Goal: Answer question/provide support: Share knowledge or assist other users

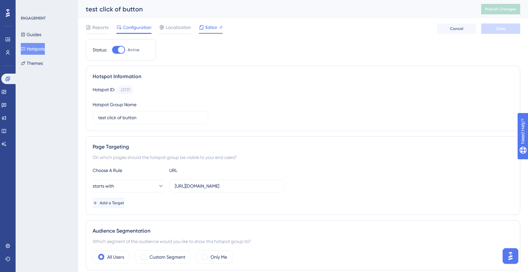
click at [215, 30] on span "Editor" at bounding box center [212, 27] width 12 height 8
click at [496, 9] on span "Publish Changes" at bounding box center [501, 9] width 31 height 5
click at [242, 182] on input "https://test.flex.cloud/#/" at bounding box center [227, 185] width 105 height 7
type input "https://test.flex.cloud/#"
click at [497, 32] on button "Save" at bounding box center [501, 28] width 39 height 10
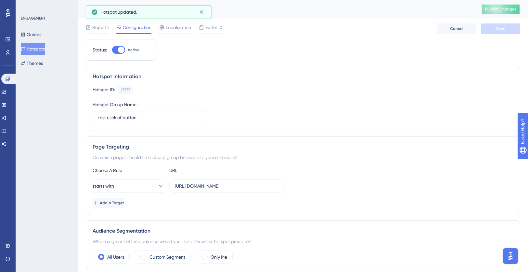
click at [504, 13] on button "Publish Changes" at bounding box center [501, 9] width 39 height 10
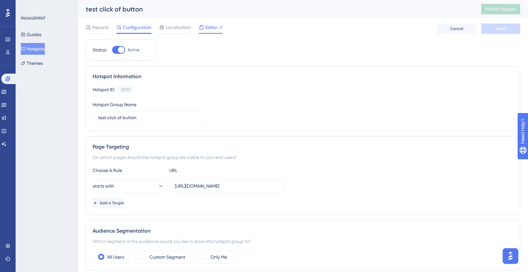
click at [209, 27] on span "Editor" at bounding box center [212, 27] width 12 height 8
click at [516, 6] on button "Publish Changes" at bounding box center [501, 9] width 39 height 10
drag, startPoint x: 242, startPoint y: 184, endPoint x: 162, endPoint y: 183, distance: 79.7
click at [162, 183] on div "starts with https://test.flex.cloud/#" at bounding box center [189, 185] width 193 height 13
paste input "/projects"
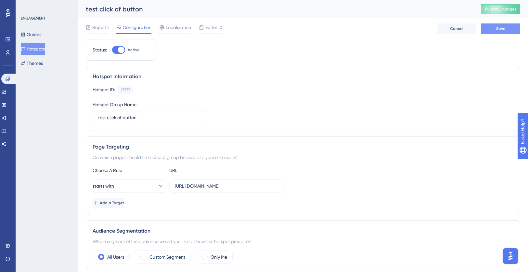
click at [502, 25] on button "Save" at bounding box center [501, 28] width 39 height 10
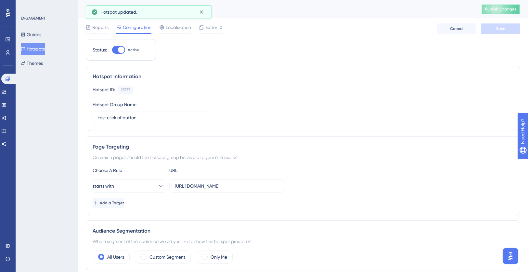
click at [506, 9] on span "Publish Changes" at bounding box center [501, 9] width 31 height 5
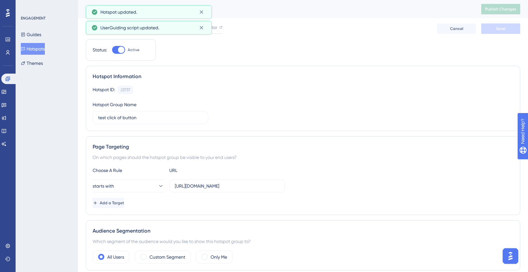
click at [333, 26] on div "Reports Configuration Localization Editor Cancel Save" at bounding box center [303, 28] width 435 height 21
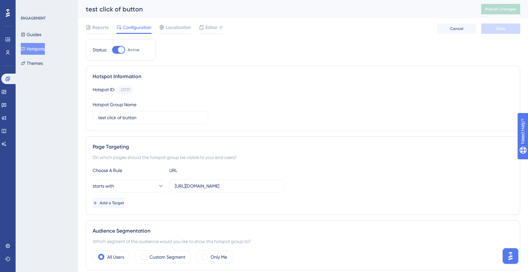
click at [314, 90] on div "Hotspot ID: 23737 Copy" at bounding box center [303, 90] width 421 height 8
click at [157, 186] on icon at bounding box center [160, 185] width 7 height 7
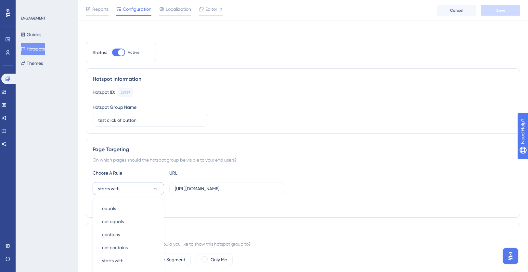
scroll to position [112, 0]
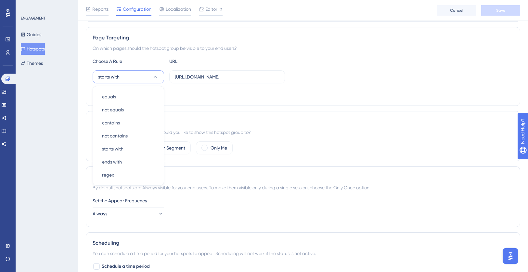
click at [358, 120] on div "Audience Segmentation" at bounding box center [303, 122] width 421 height 8
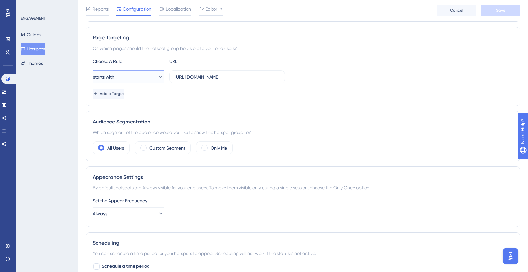
click at [142, 76] on button "starts with" at bounding box center [129, 76] width 72 height 13
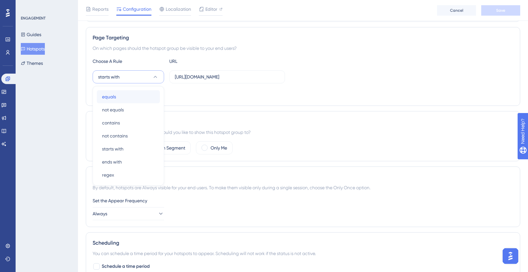
click at [137, 100] on div "equals equals" at bounding box center [128, 96] width 53 height 13
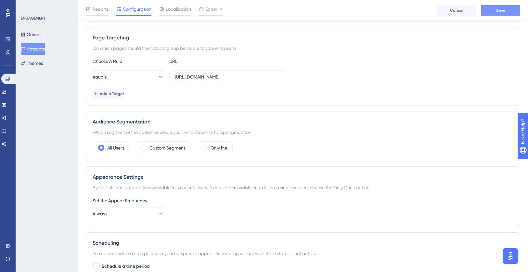
click at [502, 11] on span "Save" at bounding box center [501, 10] width 9 height 5
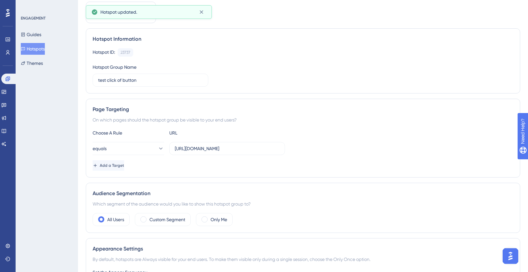
scroll to position [0, 0]
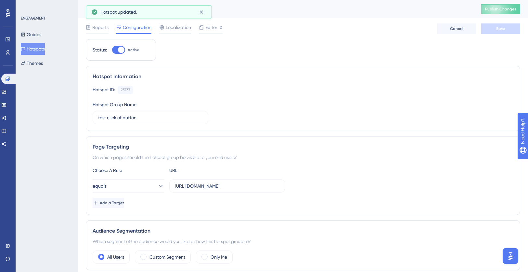
click at [512, 3] on div "test click of button Publish Changes" at bounding box center [303, 9] width 450 height 18
click at [512, 10] on span "Publish Changes" at bounding box center [501, 9] width 31 height 5
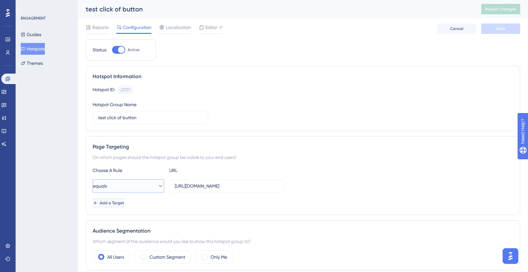
click at [152, 183] on button "equals" at bounding box center [129, 185] width 72 height 13
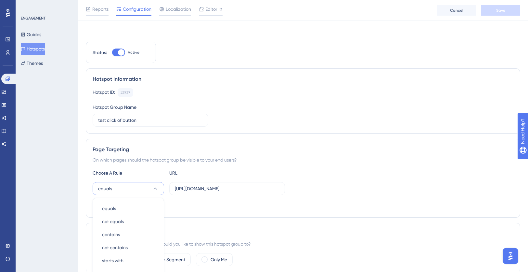
scroll to position [112, 0]
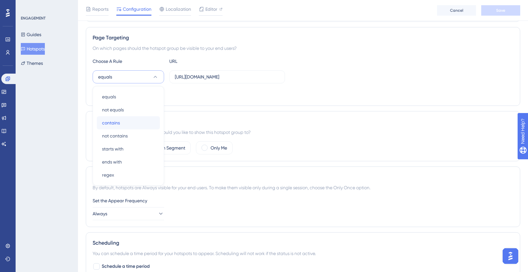
click at [147, 124] on div "contains contains" at bounding box center [128, 122] width 53 height 13
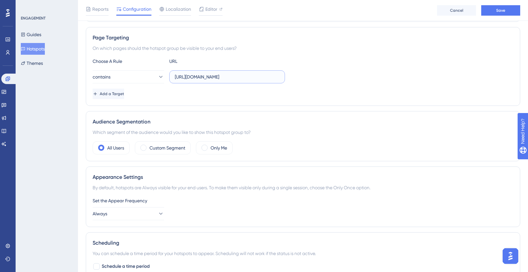
drag, startPoint x: 260, startPoint y: 80, endPoint x: 226, endPoint y: 80, distance: 34.5
click at [226, 80] on input "https://test.flex.cloud/#/projects" at bounding box center [227, 76] width 105 height 7
type input "https://test.flex.cloud/#"
click at [510, 8] on button "Save" at bounding box center [501, 10] width 39 height 10
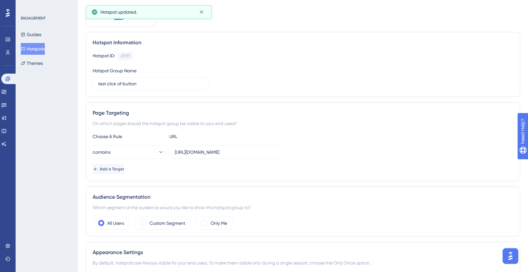
scroll to position [0, 0]
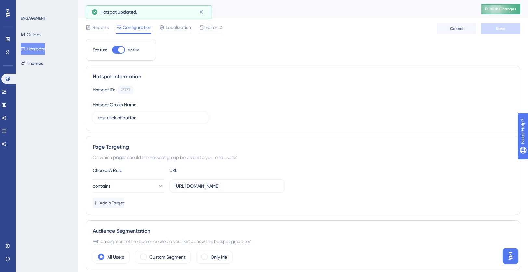
click at [513, 9] on span "Publish Changes" at bounding box center [501, 9] width 31 height 5
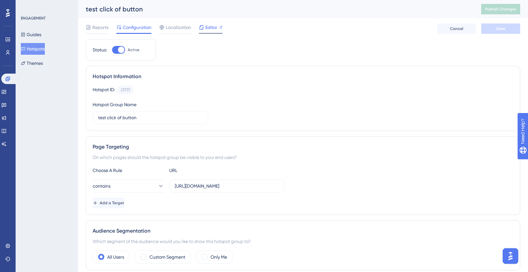
click at [219, 30] on div "Editor" at bounding box center [211, 27] width 24 height 8
click at [38, 50] on button "Hotspots" at bounding box center [33, 49] width 24 height 12
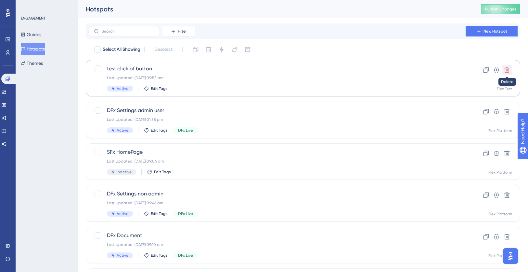
click at [507, 70] on icon at bounding box center [507, 70] width 7 height 7
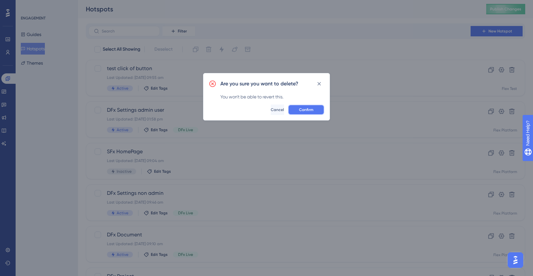
click at [303, 113] on button "Confirm" at bounding box center [306, 110] width 36 height 10
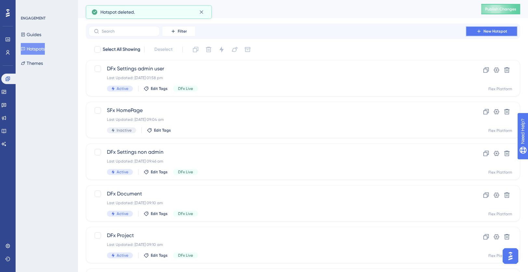
click at [506, 34] on button "New Hotspot" at bounding box center [492, 31] width 52 height 10
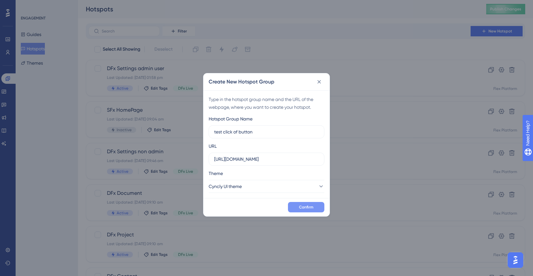
type input "test click of button"
click at [304, 208] on span "Confirm" at bounding box center [306, 207] width 14 height 5
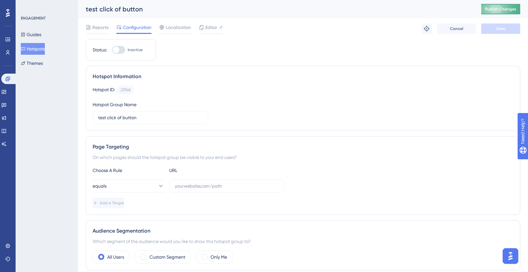
click at [497, 10] on span "Publish Changes" at bounding box center [501, 9] width 31 height 5
click at [123, 48] on div at bounding box center [118, 50] width 13 height 8
click at [112, 50] on input "Inactive" at bounding box center [112, 50] width 0 height 0
checkbox input "true"
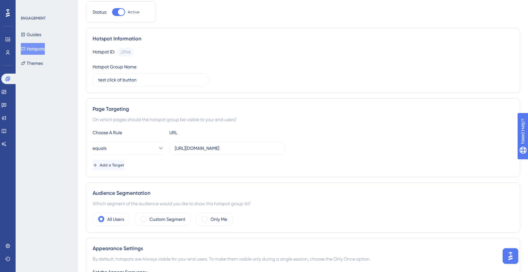
scroll to position [65, 0]
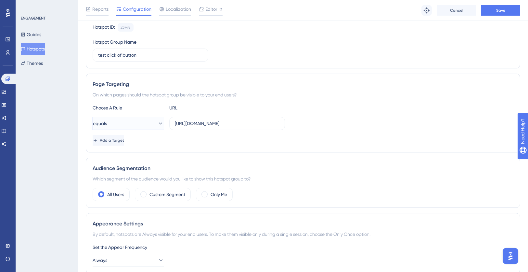
click at [159, 124] on icon at bounding box center [161, 123] width 4 height 2
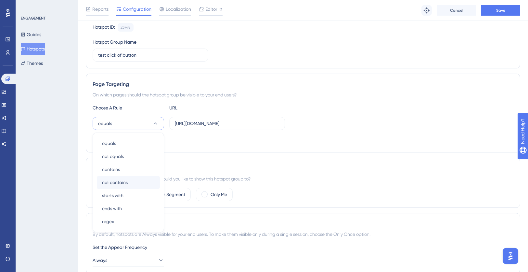
scroll to position [112, 0]
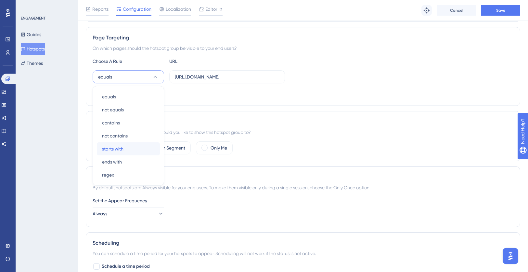
click at [145, 145] on div "starts with starts with" at bounding box center [128, 148] width 53 height 13
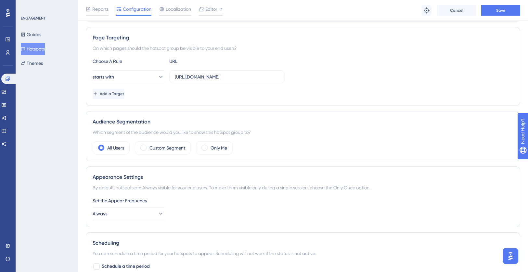
click at [239, 94] on div "Add a Target" at bounding box center [303, 93] width 421 height 10
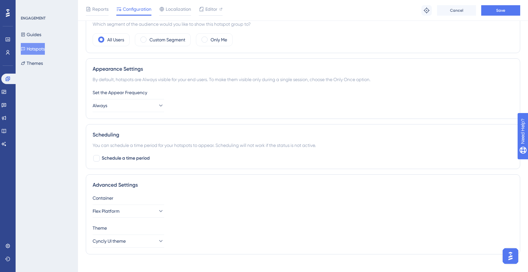
scroll to position [228, 0]
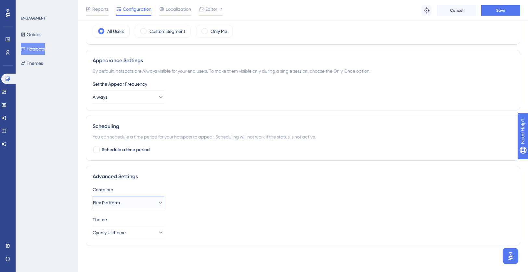
click at [134, 204] on button "Flex Platform" at bounding box center [129, 202] width 72 height 13
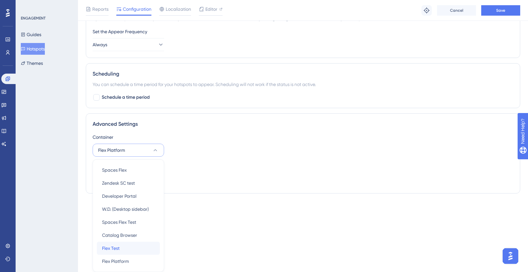
click at [120, 246] on div "Flex Test Flex Test" at bounding box center [128, 247] width 53 height 13
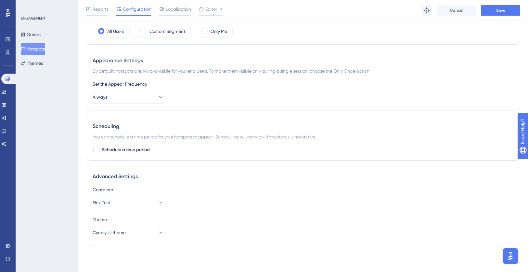
scroll to position [228, 0]
click at [276, 163] on div "Status: Active Hotspot Information Hotspot ID: 23748 Copy Hotspot Group Name te…" at bounding box center [303, 32] width 435 height 437
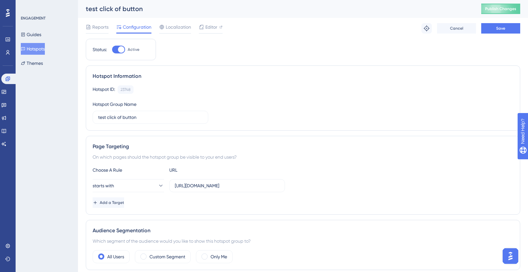
scroll to position [0, 0]
click at [495, 25] on button "Save" at bounding box center [501, 28] width 39 height 10
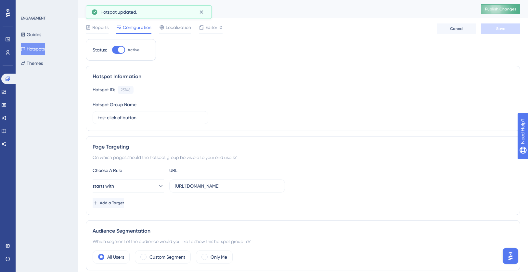
click at [508, 10] on span "Publish Changes" at bounding box center [501, 9] width 31 height 5
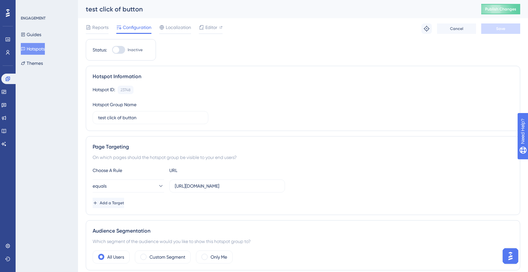
click at [119, 54] on div "Status: Inactive" at bounding box center [121, 49] width 70 height 21
click at [119, 50] on div at bounding box center [116, 50] width 7 height 7
click at [112, 50] on input "Inactive" at bounding box center [112, 50] width 0 height 0
checkbox input "true"
click at [127, 189] on button "equals" at bounding box center [129, 185] width 72 height 13
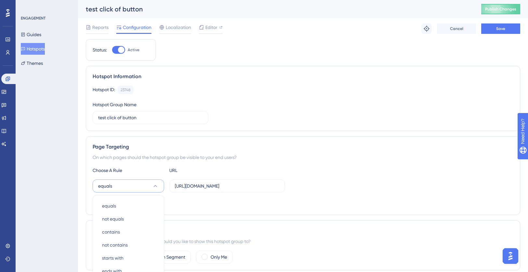
scroll to position [112, 0]
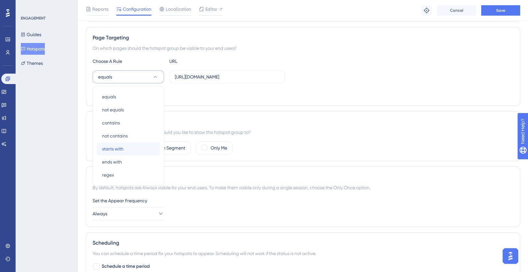
click at [130, 148] on div "starts with starts with" at bounding box center [128, 148] width 53 height 13
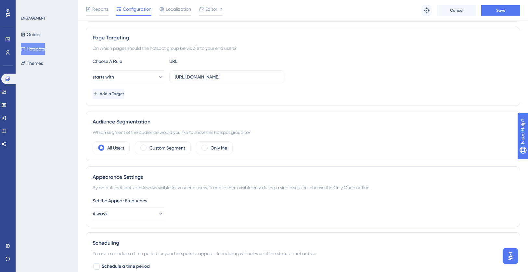
click at [336, 126] on div "Audience Segmentation Which segment of the audience would you like to show this…" at bounding box center [303, 136] width 435 height 50
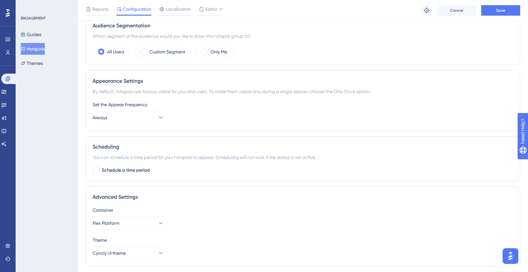
scroll to position [228, 0]
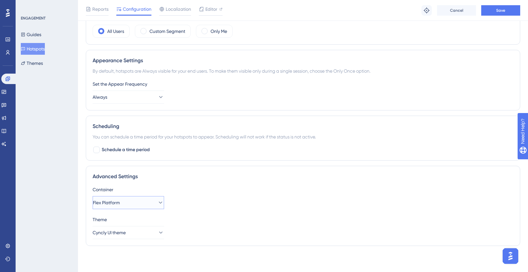
click at [108, 202] on span "Flex Platform" at bounding box center [106, 202] width 27 height 8
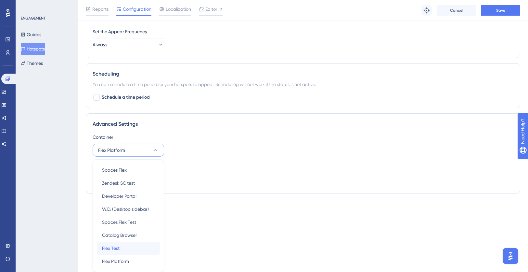
click at [127, 247] on div "Flex Test Flex Test" at bounding box center [128, 247] width 53 height 13
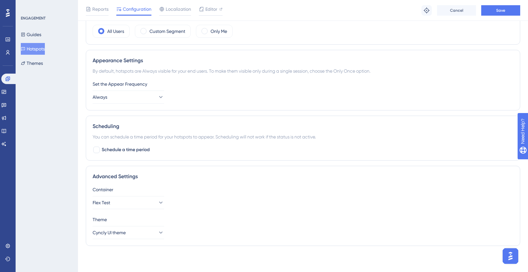
scroll to position [228, 0]
drag, startPoint x: 212, startPoint y: 163, endPoint x: 257, endPoint y: 157, distance: 44.6
click at [213, 163] on div "Status: Active Hotspot Information Hotspot ID: 23748 Copy Hotspot Group Name te…" at bounding box center [303, 32] width 435 height 437
click at [508, 8] on button "Save" at bounding box center [501, 10] width 39 height 10
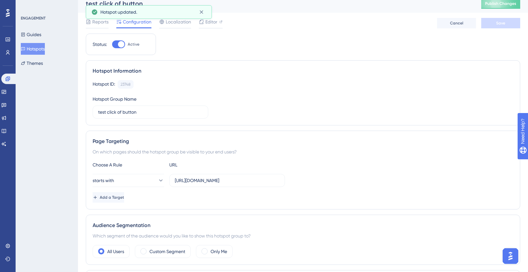
scroll to position [0, 0]
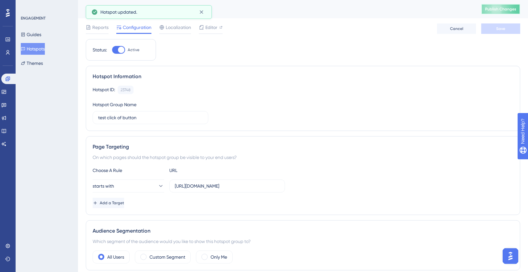
click at [504, 6] on button "Publish Changes" at bounding box center [501, 9] width 39 height 10
click at [501, 9] on span "Publish Changes" at bounding box center [501, 9] width 31 height 5
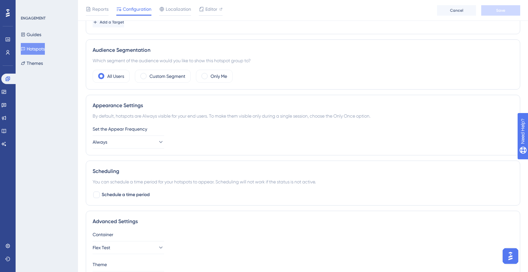
scroll to position [228, 0]
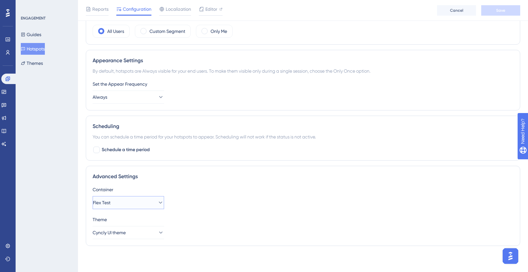
click at [140, 202] on button "Flex Test" at bounding box center [129, 202] width 72 height 13
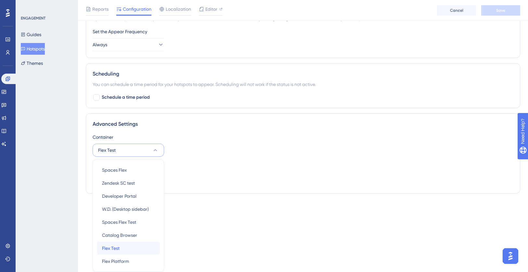
click at [133, 246] on div "Flex Test Flex Test" at bounding box center [128, 247] width 53 height 13
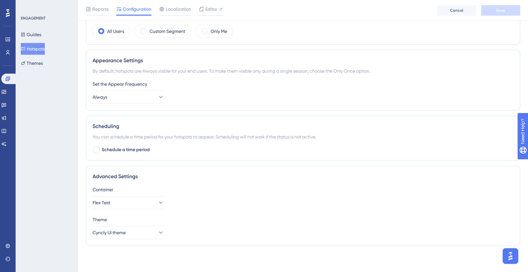
scroll to position [228, 0]
click at [255, 188] on div "Container" at bounding box center [303, 189] width 421 height 8
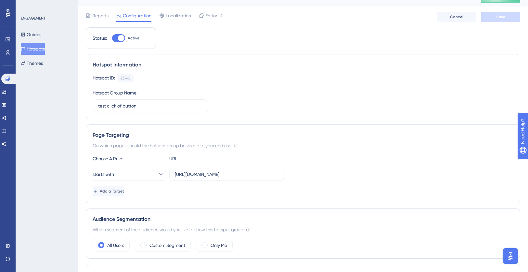
scroll to position [0, 0]
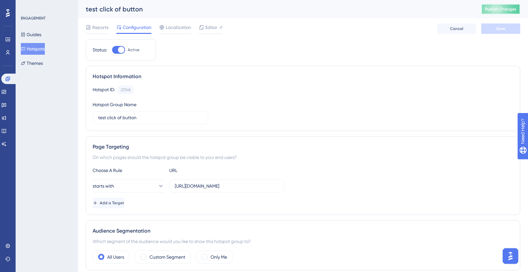
click at [508, 7] on span "Publish Changes" at bounding box center [501, 9] width 31 height 5
click at [214, 26] on span "Editor" at bounding box center [212, 27] width 12 height 8
click at [495, 11] on span "Publish Changes" at bounding box center [501, 9] width 31 height 5
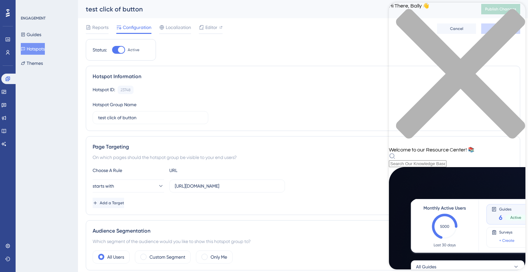
click at [443, 153] on div "Resource Center Header" at bounding box center [457, 160] width 137 height 14
click at [442, 38] on div "Hi There, Bally 👋 Welcome to our Resource Center! 📚" at bounding box center [457, 85] width 137 height 164
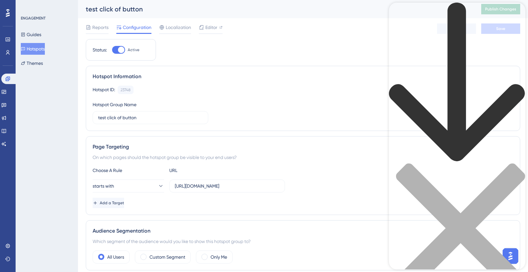
type input "hotspot"
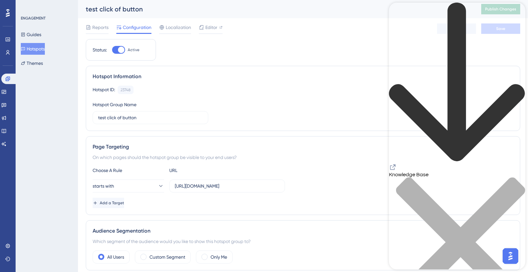
click at [398, 13] on icon "back to header" at bounding box center [457, 82] width 136 height 158
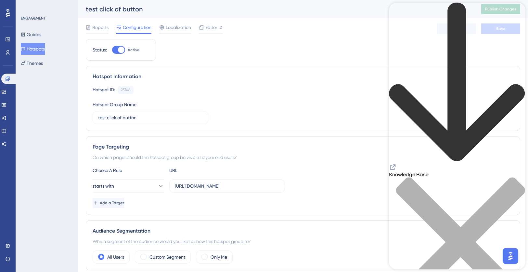
drag, startPoint x: 397, startPoint y: 15, endPoint x: 778, endPoint y: 26, distance: 381.0
click at [397, 15] on div "back to header" at bounding box center [457, 83] width 137 height 160
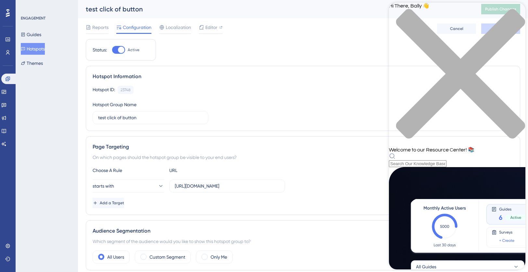
click at [515, 14] on icon "close resource center" at bounding box center [457, 77] width 137 height 137
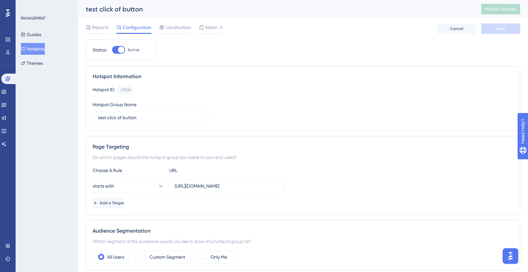
click at [507, 256] on img "Open AI Assistant Launcher" at bounding box center [511, 256] width 12 height 12
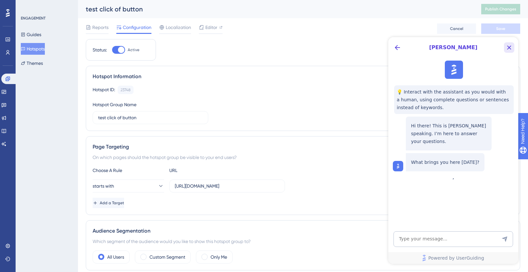
click at [512, 48] on icon "Close Button" at bounding box center [510, 48] width 8 height 8
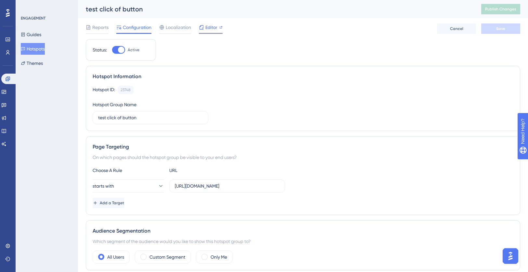
click at [215, 29] on span "Editor" at bounding box center [212, 27] width 12 height 8
drag, startPoint x: 509, startPoint y: 256, endPoint x: 514, endPoint y: 250, distance: 7.4
click at [509, 256] on img "Open AI Assistant Launcher" at bounding box center [511, 256] width 12 height 12
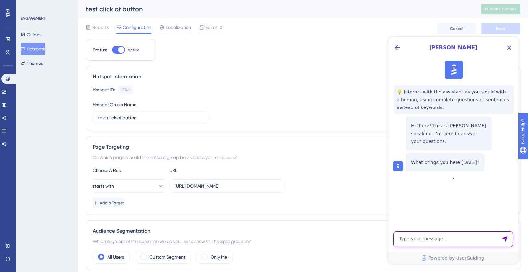
click at [415, 242] on textarea "AI Assistant Text Input" at bounding box center [454, 239] width 120 height 16
type textarea "my hotspot is not working correctly"
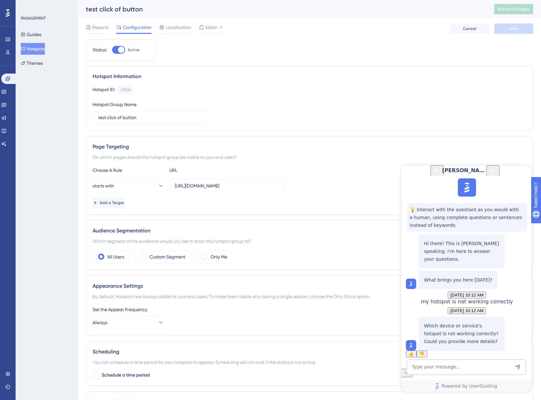
scroll to position [42, 0]
click at [462, 271] on textarea "AI Assistant Text Input" at bounding box center [467, 367] width 120 height 16
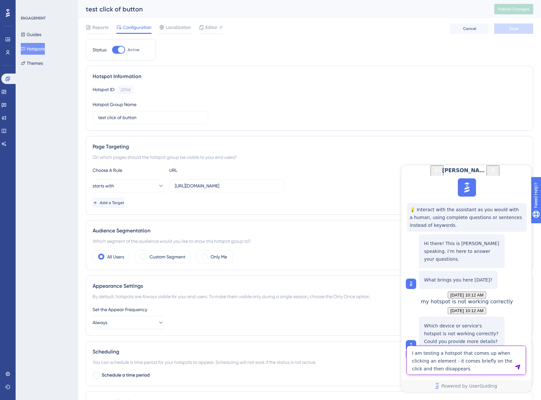
type textarea "I am testing a hotspot that comes up when clicking an element - it comes briefl…"
click at [443, 271] on textarea "AI Assistant Text Input" at bounding box center [467, 367] width 120 height 16
type textarea "I have tried both options when you mouse away or click on the page and the same…"
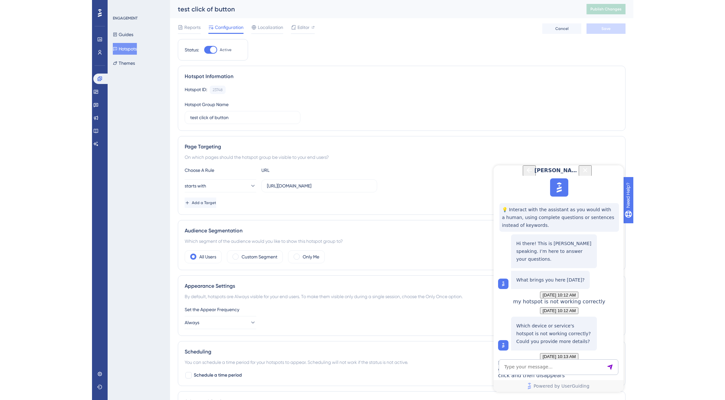
scroll to position [371, 0]
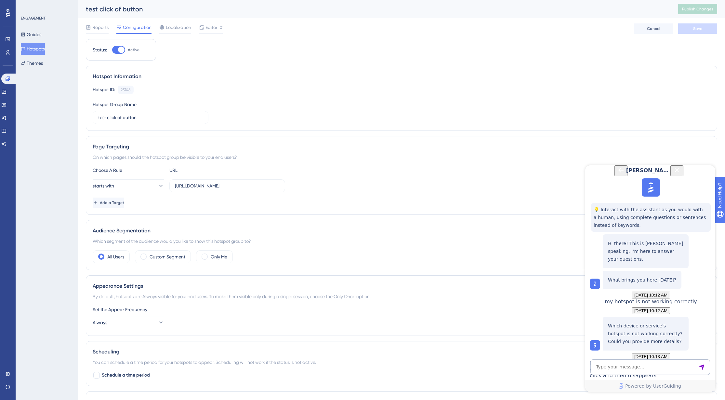
click at [239, 56] on div "Status: Active Hotspot Information Hotspot ID: 23748 Copy Hotspot Group Name te…" at bounding box center [402, 257] width 632 height 437
click at [528, 9] on span "Publish Changes" at bounding box center [697, 9] width 31 height 5
click at [528, 80] on div "Hotspot Information" at bounding box center [402, 77] width 618 height 8
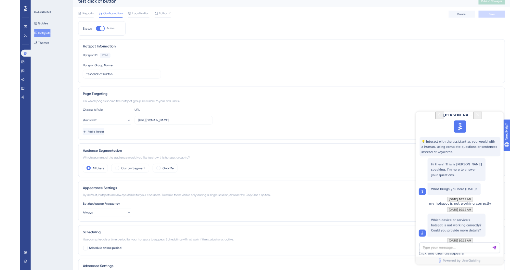
scroll to position [0, 0]
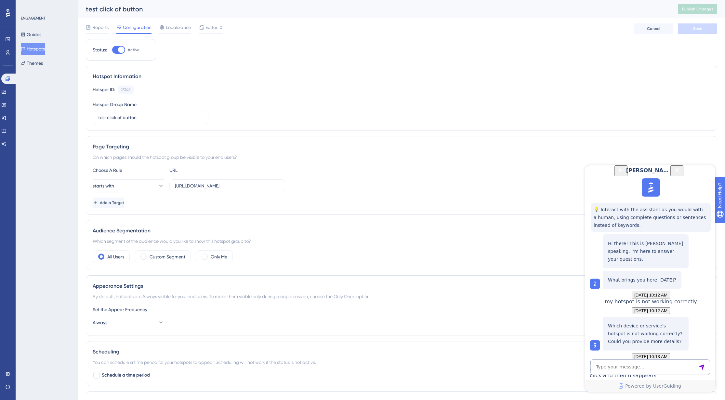
click at [448, 23] on div "Reports Configuration Localization Editor Cancel Save" at bounding box center [402, 28] width 632 height 21
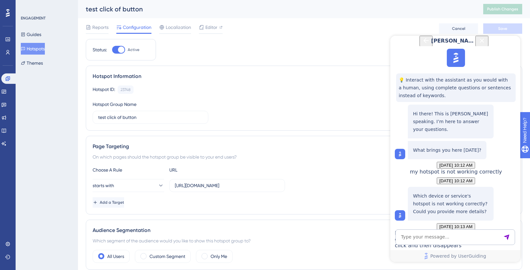
click at [397, 13] on div "test click of button" at bounding box center [276, 9] width 381 height 9
click at [486, 45] on icon "Close Button" at bounding box center [482, 41] width 8 height 8
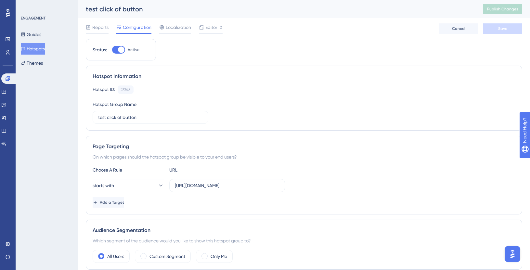
click at [443, 10] on div "test click of button" at bounding box center [276, 9] width 381 height 9
click at [488, 7] on div "test click of button Publish Changes" at bounding box center [304, 9] width 452 height 18
click at [515, 252] on img "Open AI Assistant Launcher" at bounding box center [513, 254] width 12 height 12
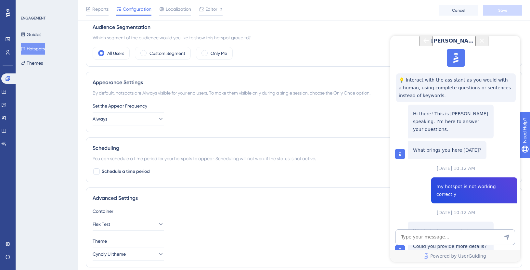
scroll to position [229, 0]
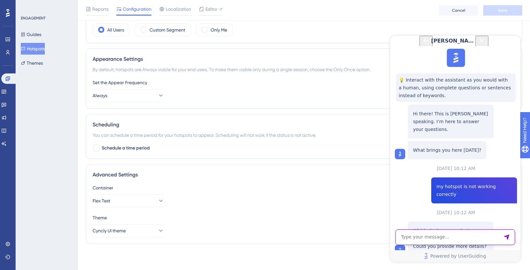
click at [431, 238] on textarea "AI Assistant Text Input" at bounding box center [456, 238] width 120 height 16
type textarea "can I talk to an agent"
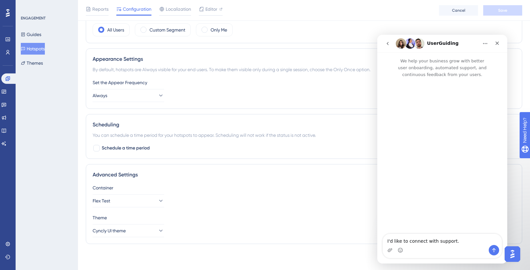
scroll to position [0, 0]
click at [491, 252] on button "Send a message…" at bounding box center [494, 250] width 10 height 10
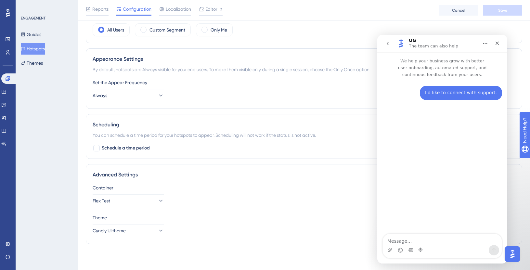
click at [433, 45] on p "The team can also help" at bounding box center [433, 46] width 49 height 7
click at [486, 47] on button "Home" at bounding box center [485, 43] width 12 height 12
click at [450, 137] on div "I'd like to connect with support. Bally • Just now" at bounding box center [443, 156] width 130 height 157
click at [388, 249] on icon "Upload attachment" at bounding box center [390, 250] width 5 height 5
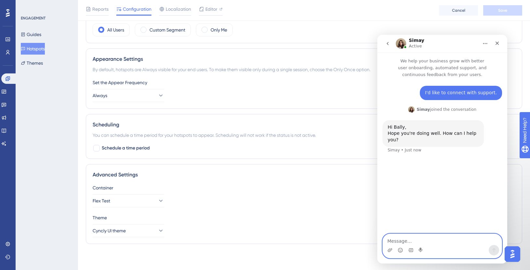
click at [421, 241] on textarea "Message…" at bounding box center [442, 239] width 119 height 11
click at [425, 238] on textarea "Message…" at bounding box center [442, 239] width 119 height 11
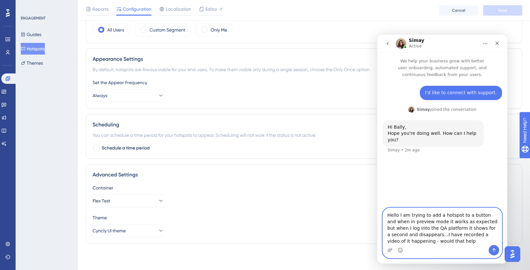
type textarea "Hello I am trying to add a hotspot to a button and when in preview mode it work…"
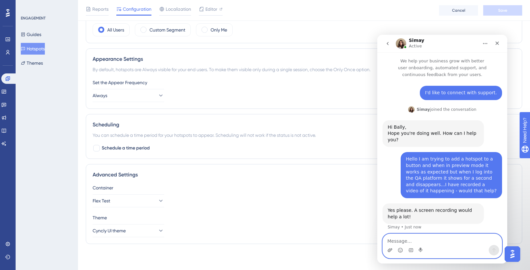
click at [390, 251] on icon "Upload attachment" at bounding box center [390, 250] width 5 height 4
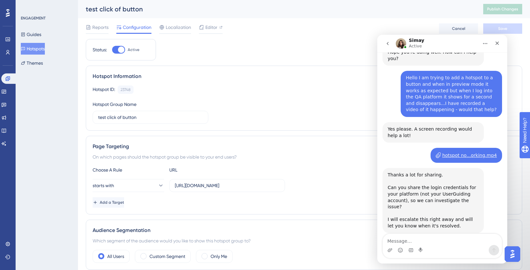
click at [387, 44] on icon "go back" at bounding box center [388, 43] width 2 height 3
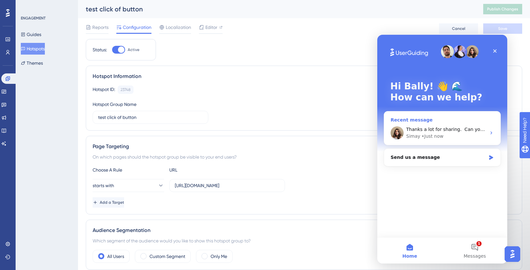
click at [447, 124] on div "Thanks a lot for sharing. ​ Can you share the login credentials for your platfo…" at bounding box center [442, 133] width 116 height 24
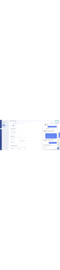
scroll to position [81, 0]
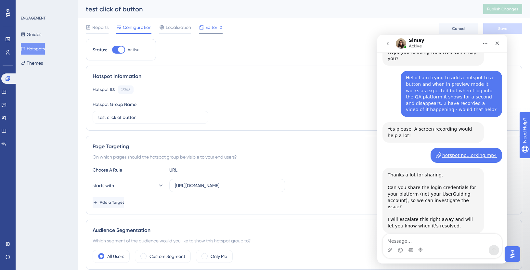
click at [209, 28] on span "Editor" at bounding box center [212, 27] width 12 height 8
click at [508, 8] on span "Publish Changes" at bounding box center [503, 9] width 31 height 5
click at [431, 241] on textarea "Message…" at bounding box center [442, 239] width 119 height 11
click at [403, 241] on textarea "Message…" at bounding box center [442, 239] width 119 height 11
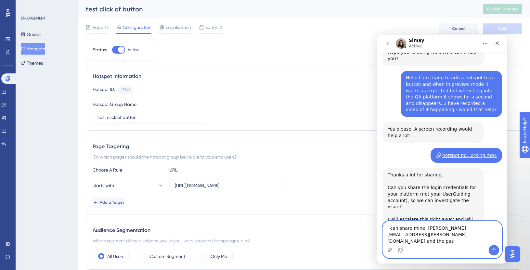
scroll to position [88, 0]
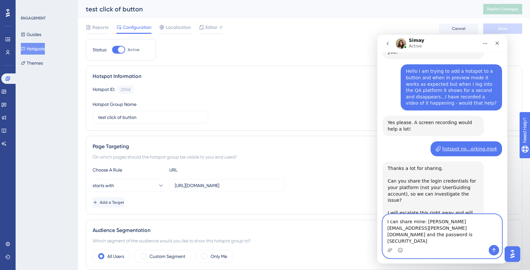
type textarea "I can share mine: baljeet.sandhu@cyncly.com and the password is Yuvun2020"
click at [498, 251] on button "Send a message…" at bounding box center [494, 250] width 10 height 10
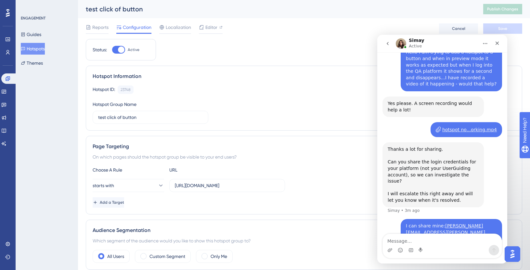
click at [319, 25] on div "Reports Configuration Localization Editor Cancel Save" at bounding box center [304, 28] width 437 height 21
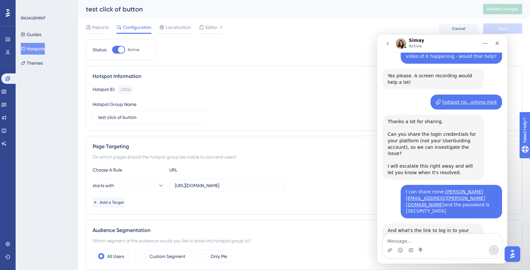
scroll to position [133, 0]
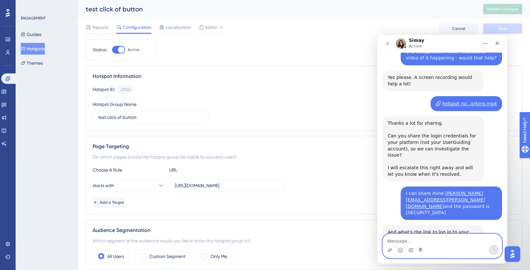
click at [414, 238] on textarea "Message…" at bounding box center [442, 239] width 119 height 11
paste textarea "https://test.flex.cloud/"
type textarea "https://test.flex.cloud/"
click at [498, 251] on button "Send a message…" at bounding box center [494, 250] width 10 height 10
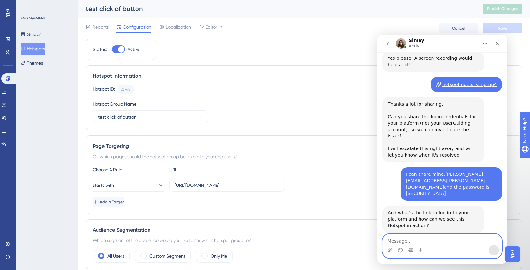
scroll to position [0, 0]
click at [248, 50] on div "Status: Active Hotspot Information Hotspot ID: 23748 Copy Hotspot Group Name te…" at bounding box center [304, 257] width 437 height 437
click at [404, 240] on textarea "Message…" at bounding box center [442, 239] width 119 height 11
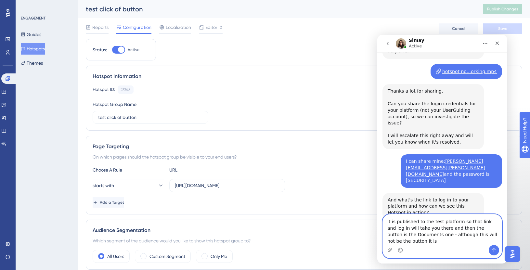
scroll to position [172, 0]
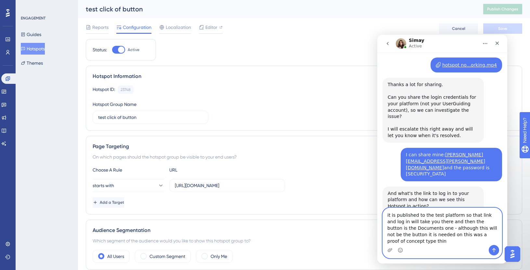
type textarea "it is published to the test platform so that link and log in will take you ther…"
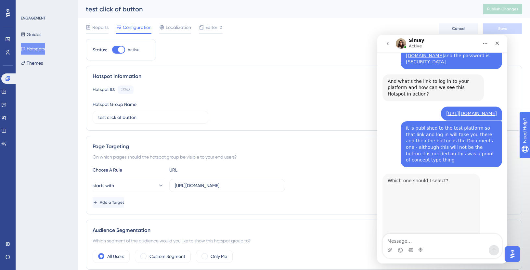
scroll to position [283, 0]
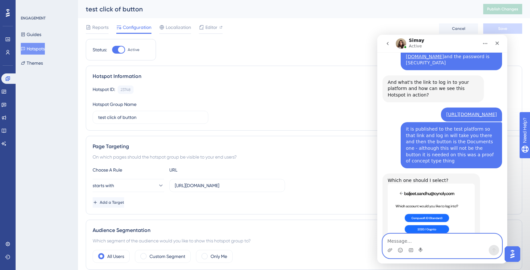
drag, startPoint x: 434, startPoint y: 237, endPoint x: 434, endPoint y: 241, distance: 3.6
click at [434, 240] on textarea "Message…" at bounding box center [442, 239] width 119 height 11
type textarea "the top one"
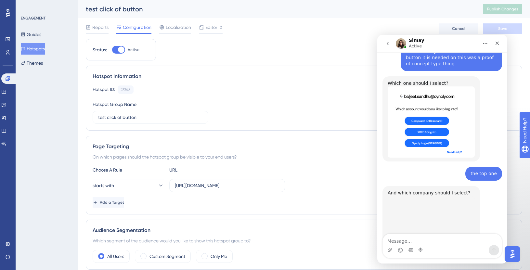
scroll to position [379, 0]
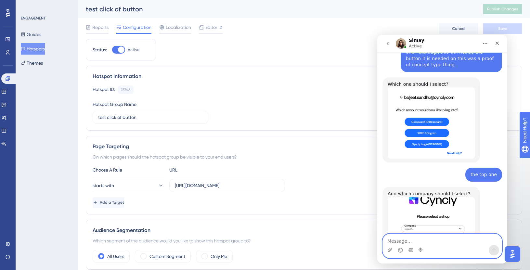
click at [421, 240] on textarea "Message…" at bounding box center [442, 239] width 119 height 11
type textarea "QA Team please"
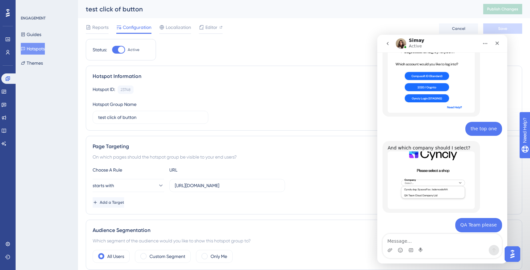
scroll to position [424, 0]
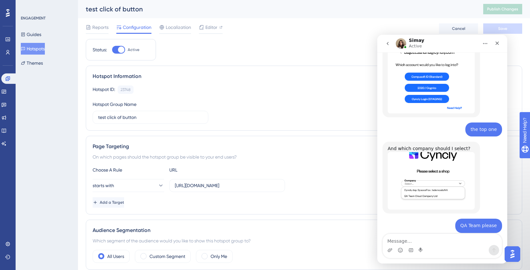
click at [496, 238] on div "Thanks a lot! I could reproduce the issue and will let you know when it's fixed…" at bounding box center [443, 258] width 120 height 41
click at [429, 242] on textarea "Message…" at bounding box center [442, 239] width 119 height 11
type textarea "thank you!"
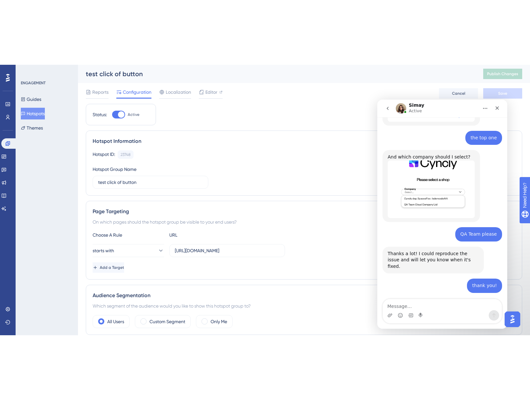
scroll to position [480, 0]
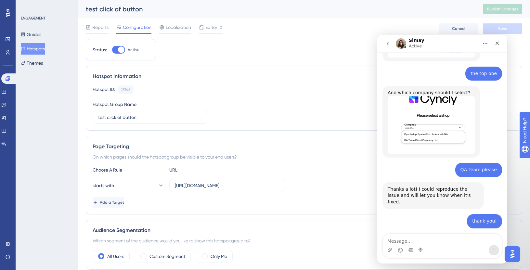
click at [453, 234] on div "🙏 Simay • 15m ago" at bounding box center [443, 257] width 120 height 46
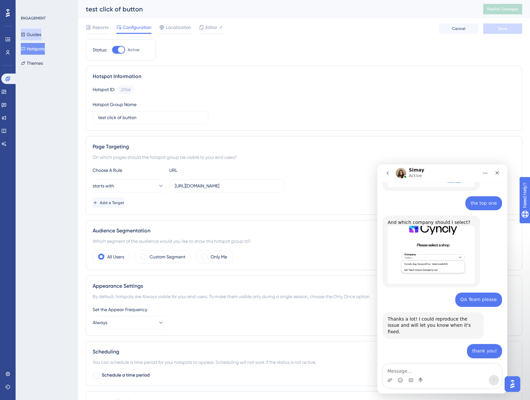
click at [38, 38] on button "Guides" at bounding box center [31, 35] width 20 height 12
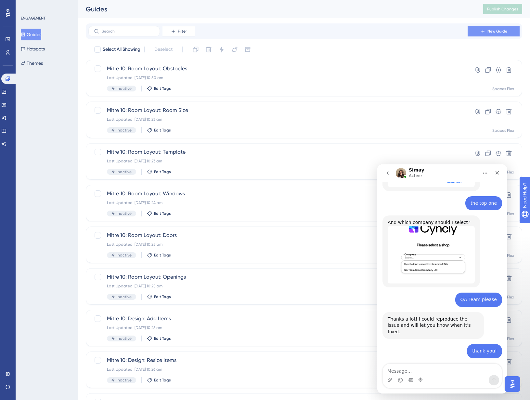
click at [470, 33] on button "New Guide" at bounding box center [494, 31] width 52 height 10
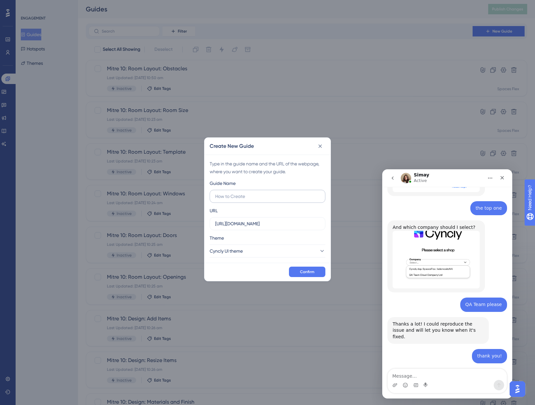
click at [256, 196] on input "text" at bounding box center [267, 196] width 105 height 7
type input "DFx Quick Start training course"
click at [308, 271] on button "Confirm" at bounding box center [307, 271] width 36 height 10
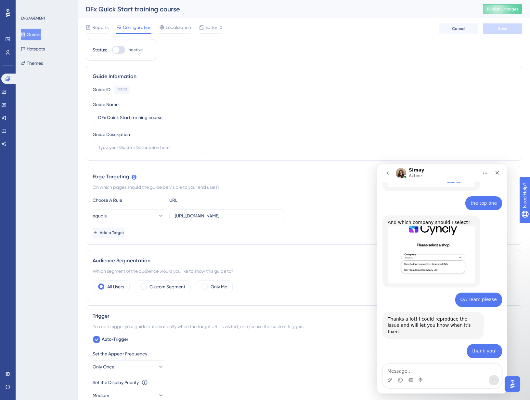
click at [121, 49] on div at bounding box center [118, 50] width 13 height 8
click at [112, 50] on input "Inactive" at bounding box center [112, 50] width 0 height 0
checkbox input "true"
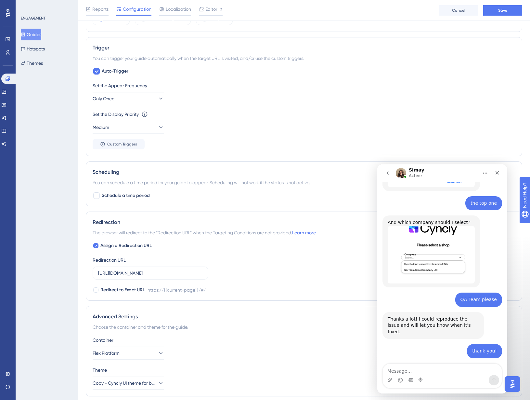
scroll to position [293, 0]
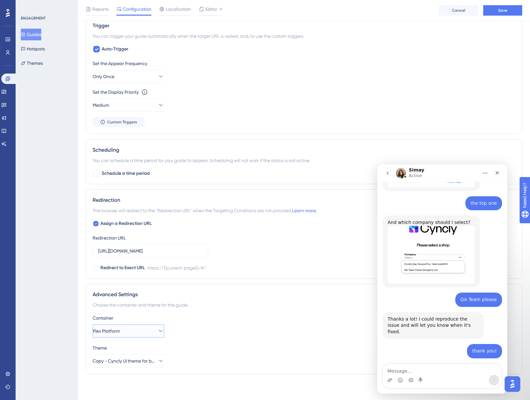
click at [120, 271] on span "Flex Platform" at bounding box center [106, 331] width 27 height 8
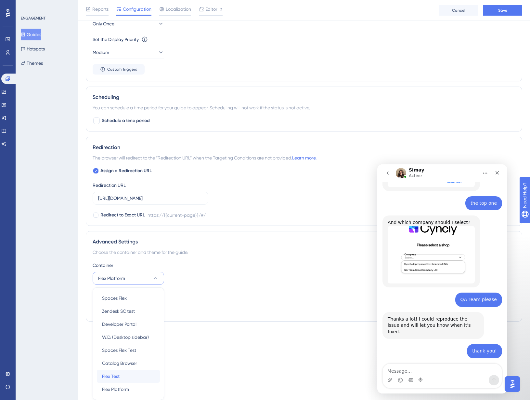
click at [109, 271] on span "Flex Test" at bounding box center [111, 376] width 18 height 8
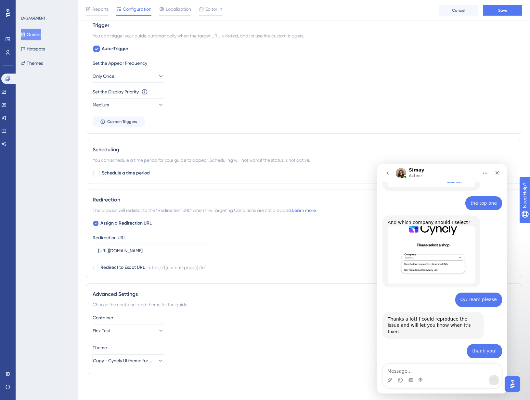
scroll to position [293, 0]
click at [236, 237] on div "Assign a Redirection URL Redirection URL https://test.flex.cloud/#/ Redirect to…" at bounding box center [304, 245] width 423 height 52
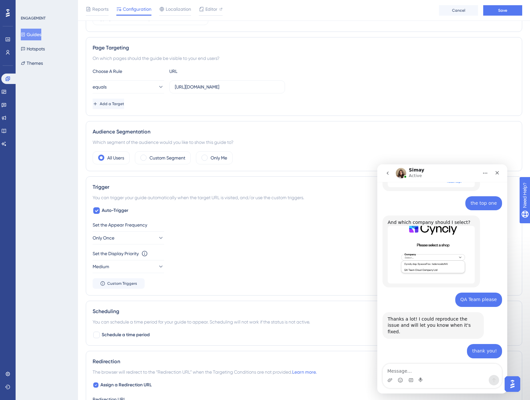
scroll to position [130, 0]
click at [125, 211] on span "Auto-Trigger" at bounding box center [115, 211] width 27 height 8
checkbox input "false"
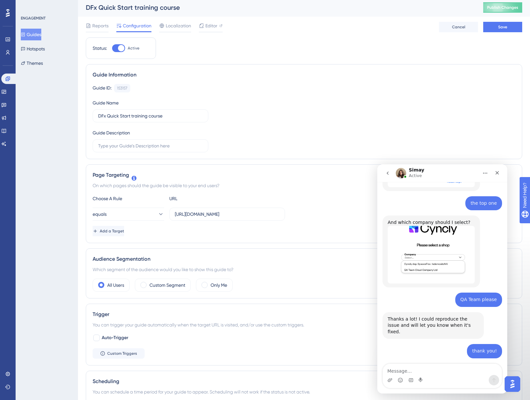
scroll to position [0, 0]
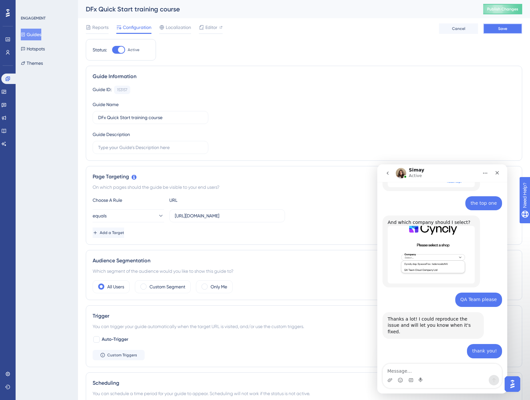
click at [501, 27] on span "Save" at bounding box center [503, 28] width 9 height 5
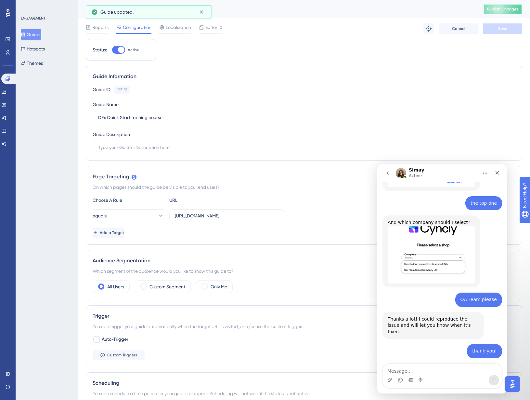
click at [502, 12] on button "Publish Changes" at bounding box center [503, 9] width 39 height 10
click at [216, 27] on span "Editor" at bounding box center [212, 27] width 12 height 8
click at [6, 91] on icon at bounding box center [3, 91] width 5 height 5
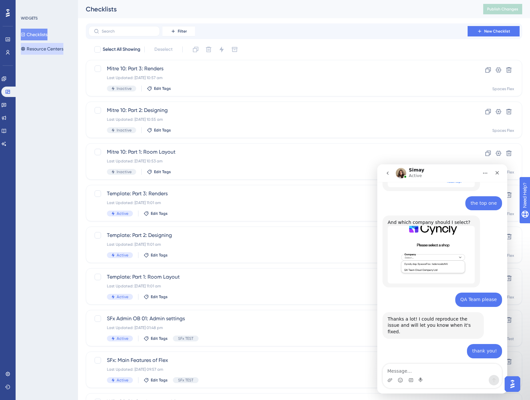
click at [37, 44] on button "Resource Centers" at bounding box center [42, 49] width 43 height 12
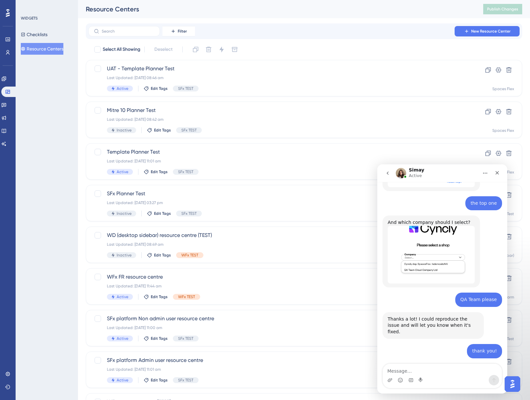
click at [485, 174] on icon "Home" at bounding box center [485, 172] width 5 height 5
click at [493, 174] on div "Close" at bounding box center [498, 173] width 12 height 12
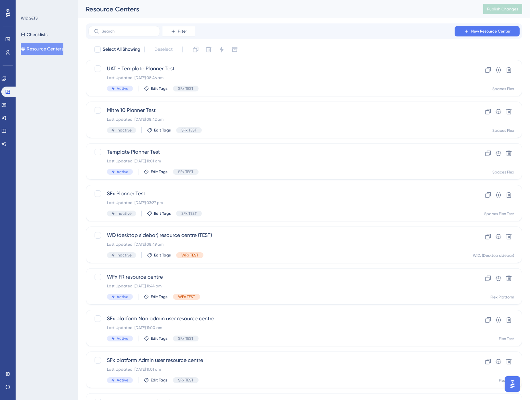
scroll to position [480, 0]
click at [510, 271] on img "Open AI Assistant Launcher" at bounding box center [513, 384] width 12 height 12
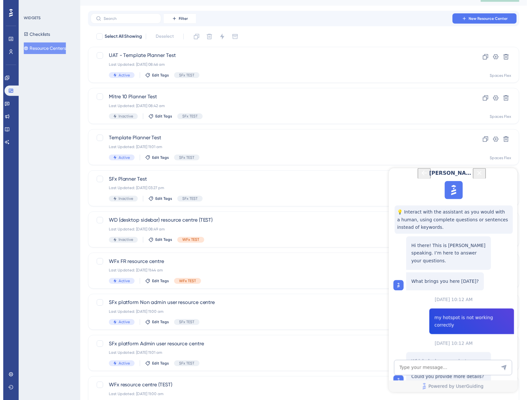
scroll to position [0, 0]
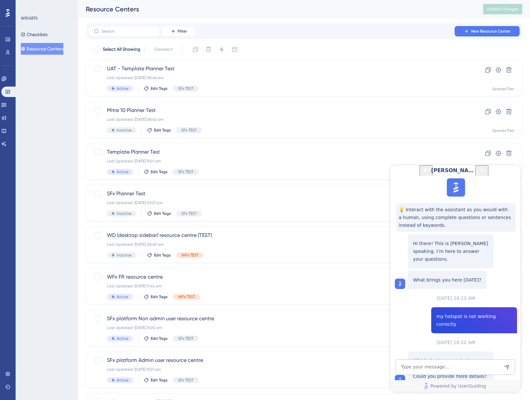
click at [422, 174] on icon "Back Button" at bounding box center [426, 170] width 8 height 8
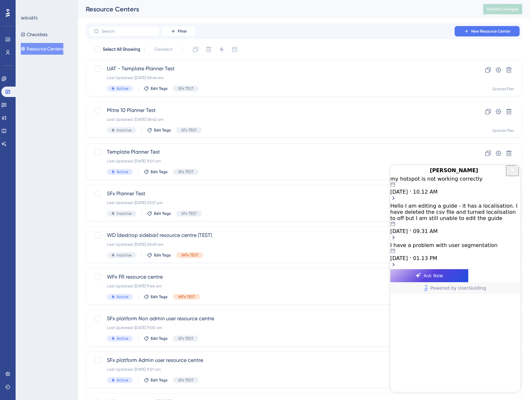
click at [507, 175] on button "Close Button" at bounding box center [512, 170] width 13 height 11
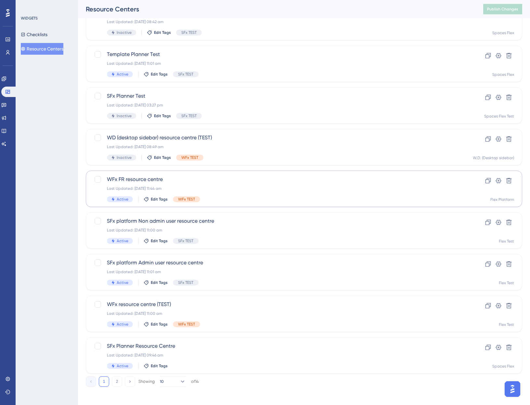
scroll to position [100, 0]
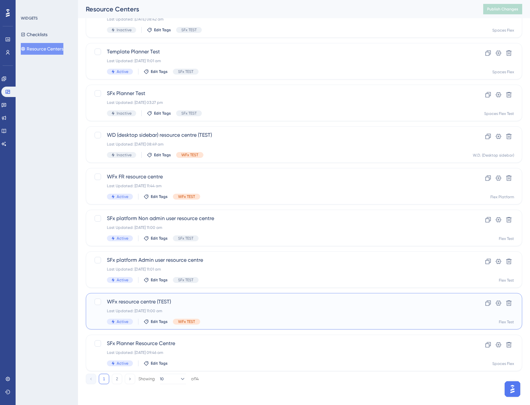
click at [216, 271] on div "WFx resource centre (TEST) Last Updated: 01 May 2025 11:00 am Active Edit Tags …" at bounding box center [278, 311] width 342 height 27
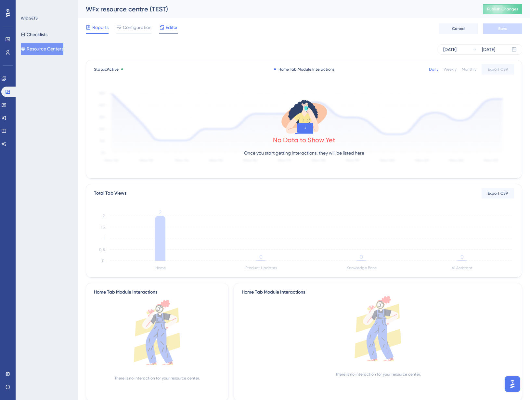
click at [173, 27] on span "Editor" at bounding box center [172, 27] width 12 height 8
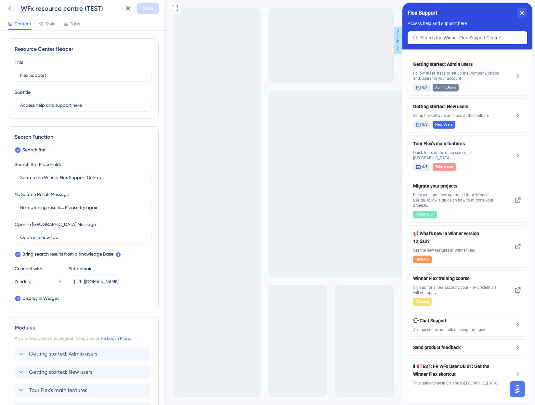
click at [12, 9] on icon at bounding box center [10, 9] width 8 height 8
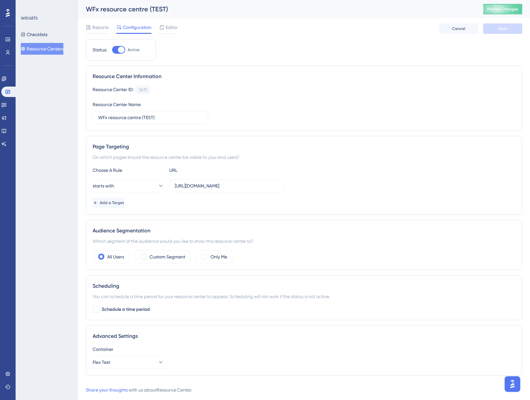
click at [29, 46] on button "Resource Centers" at bounding box center [42, 49] width 43 height 12
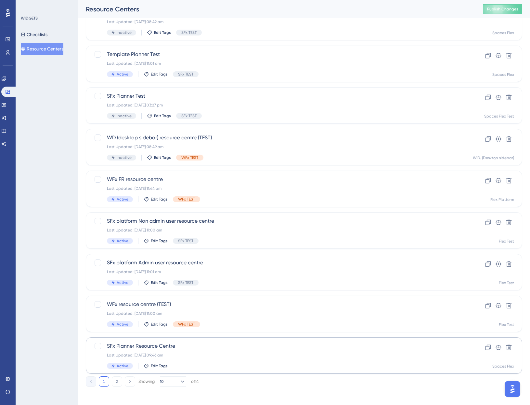
scroll to position [100, 0]
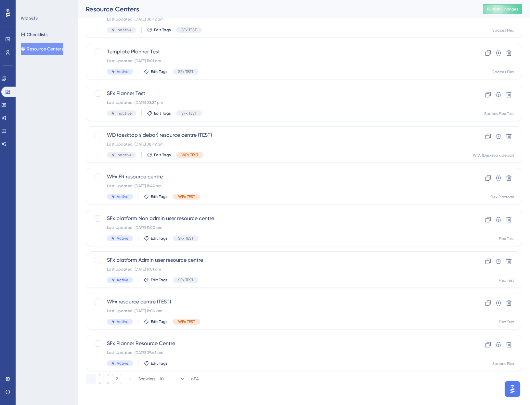
click at [116, 271] on button "2" at bounding box center [117, 378] width 10 height 10
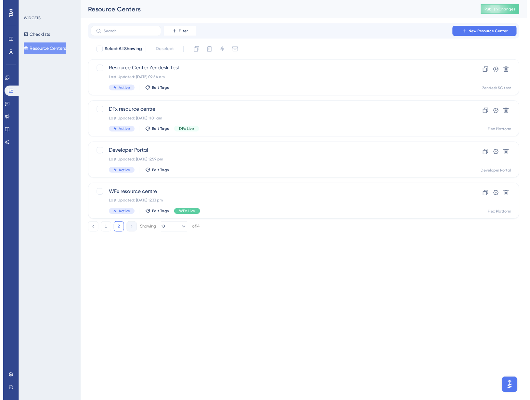
scroll to position [0, 0]
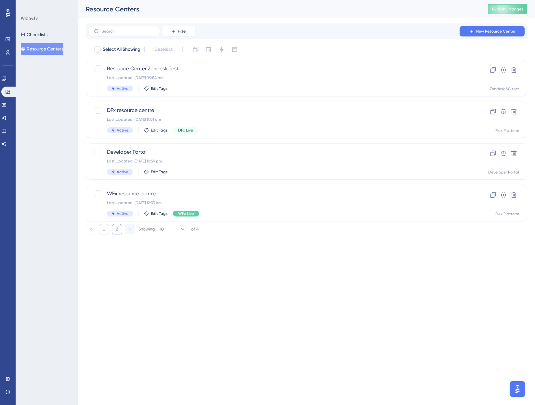
click at [102, 231] on button "1" at bounding box center [104, 229] width 10 height 10
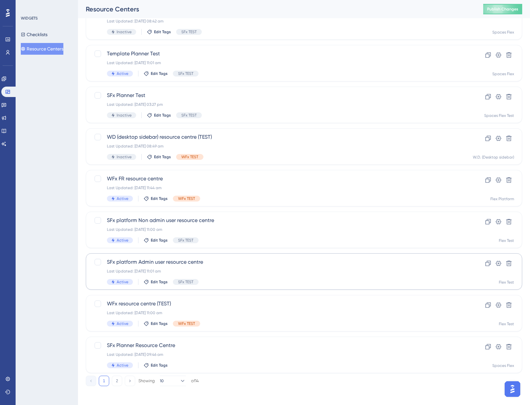
scroll to position [100, 0]
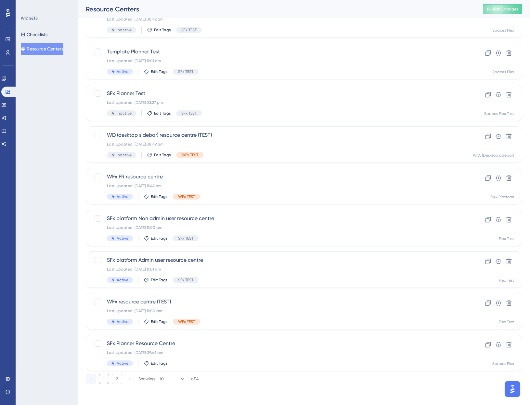
click at [118, 271] on button "2" at bounding box center [117, 378] width 10 height 10
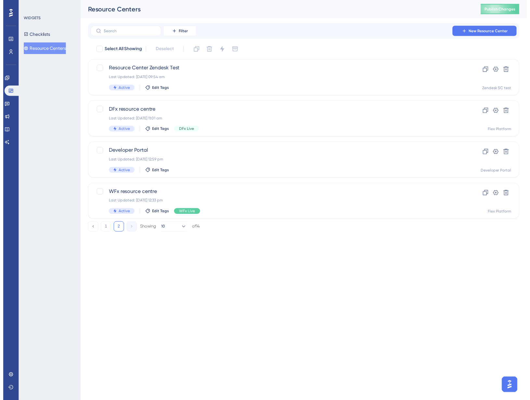
scroll to position [0, 0]
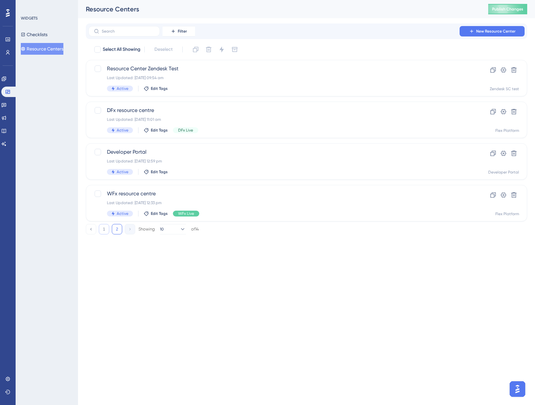
click at [103, 228] on button "1" at bounding box center [104, 229] width 10 height 10
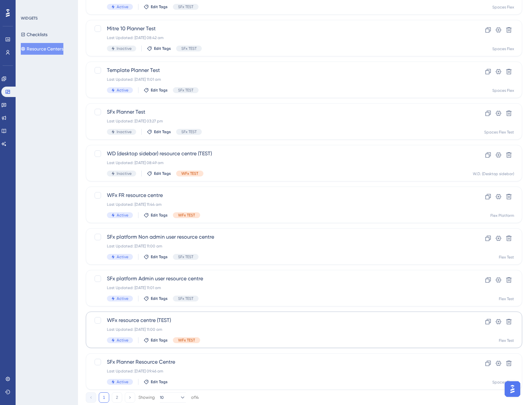
scroll to position [100, 0]
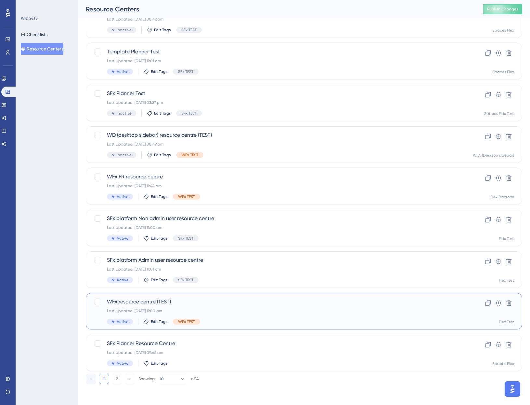
click at [238, 271] on div "WFx resource centre (TEST) Last Updated: 01 May 2025 11:00 am Active Edit Tags …" at bounding box center [278, 311] width 342 height 27
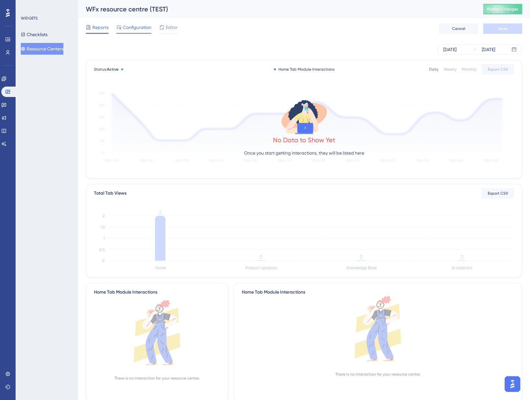
click at [145, 27] on span "Configuration" at bounding box center [137, 27] width 29 height 8
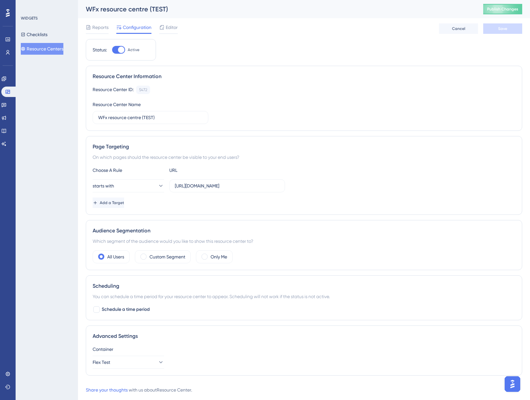
click at [156, 28] on div "Reports Configuration Editor" at bounding box center [132, 28] width 92 height 10
click at [166, 28] on span "Editor" at bounding box center [172, 27] width 12 height 8
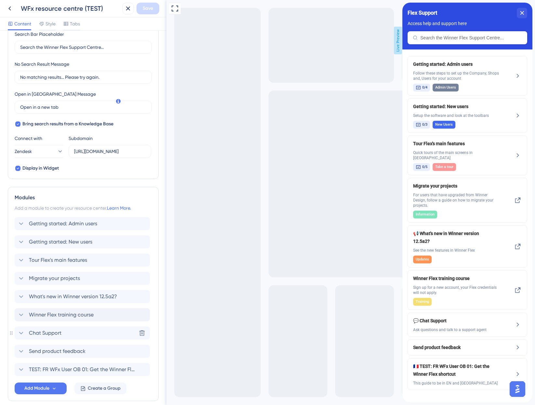
scroll to position [160, 0]
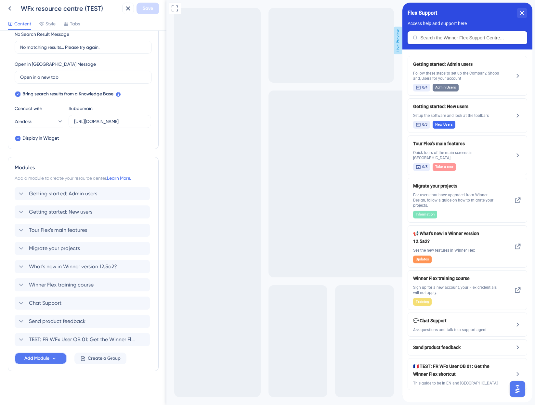
click at [42, 271] on button "Add Module" at bounding box center [41, 358] width 52 height 12
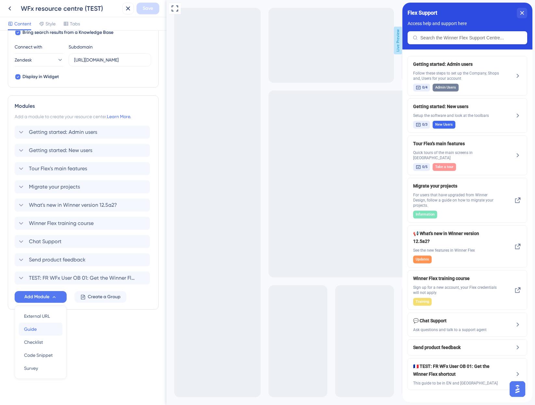
click at [48, 271] on div "Guide Guide" at bounding box center [40, 328] width 33 height 13
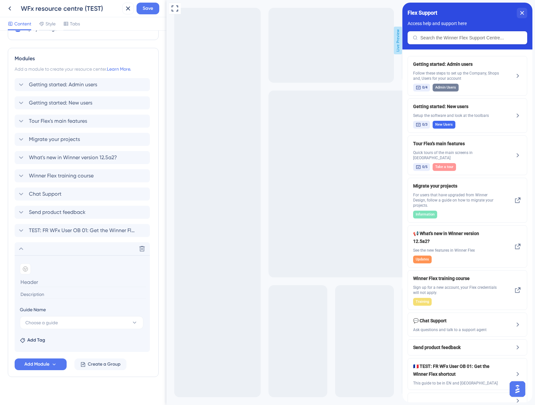
scroll to position [275, 0]
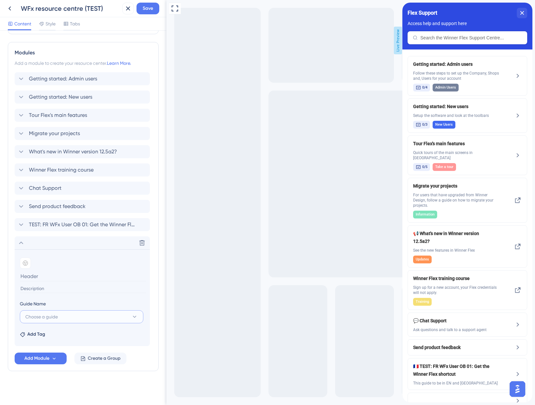
click at [63, 271] on button "Choose a guide" at bounding box center [82, 316] width 124 height 13
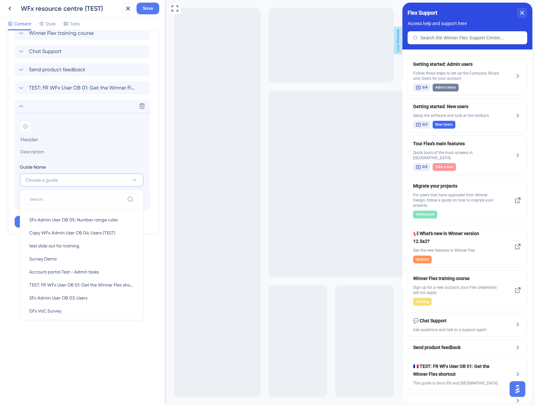
scroll to position [411, 0]
type input "df"
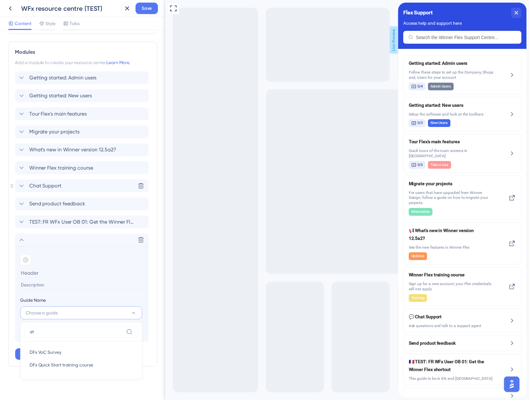
scroll to position [275, 0]
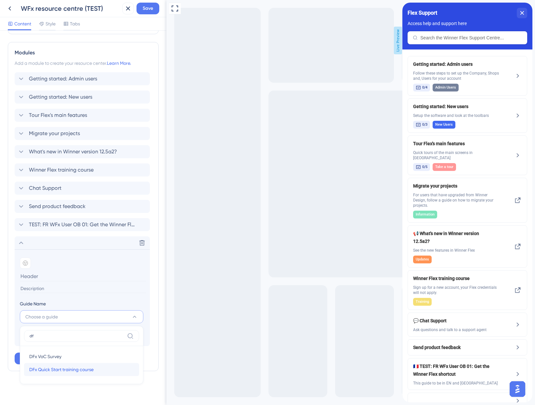
click at [79, 271] on span "DFx Quick Start training course" at bounding box center [61, 369] width 64 height 8
type input "DFx Quick Start training course"
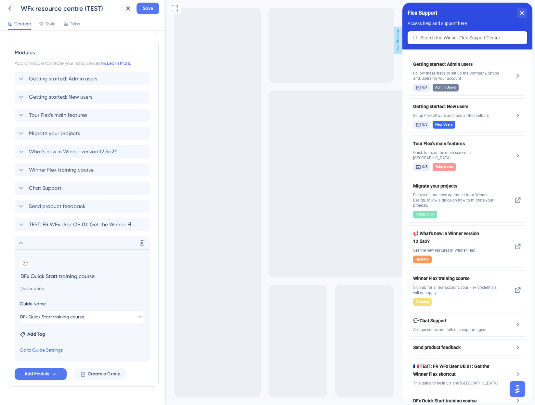
click at [51, 271] on div "Resource Center Header Title Flex Support 16 Flex Support Subtitle Access help …" at bounding box center [83, 88] width 151 height 649
click at [149, 12] on button "Save" at bounding box center [148, 9] width 23 height 12
click at [524, 12] on div "close resource center" at bounding box center [522, 13] width 10 height 10
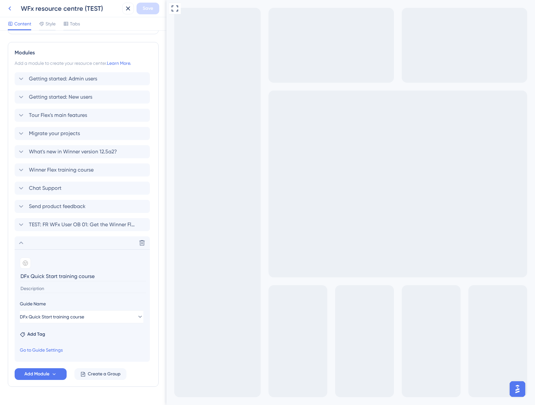
click at [10, 8] on icon at bounding box center [10, 9] width 8 height 8
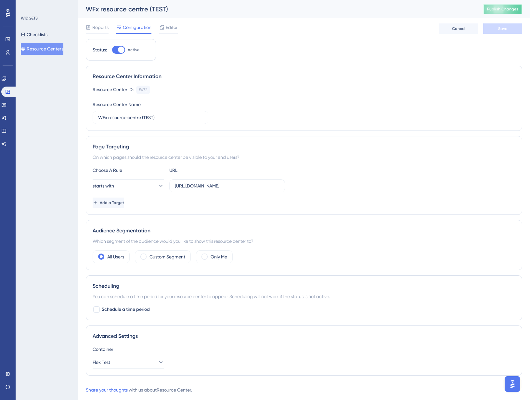
click at [492, 10] on button "Publish Changes" at bounding box center [503, 9] width 39 height 10
click at [6, 77] on icon at bounding box center [3, 78] width 5 height 5
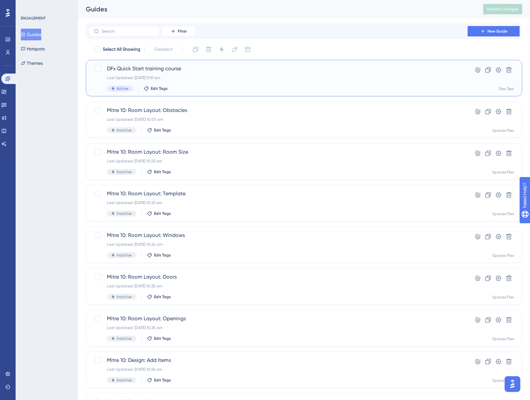
click at [452, 74] on div "DFx Quick Start training course Last Updated: 01 Oct 2025 11:31 am Active Edit …" at bounding box center [304, 78] width 421 height 27
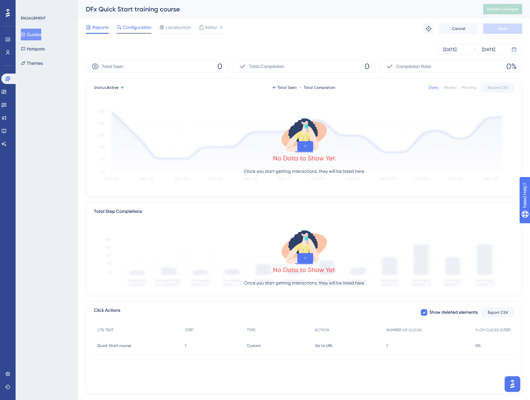
click at [142, 27] on span "Configuration" at bounding box center [137, 27] width 29 height 8
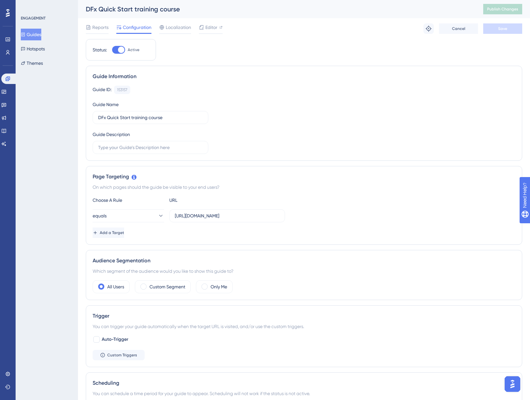
click at [25, 35] on icon at bounding box center [23, 34] width 5 height 5
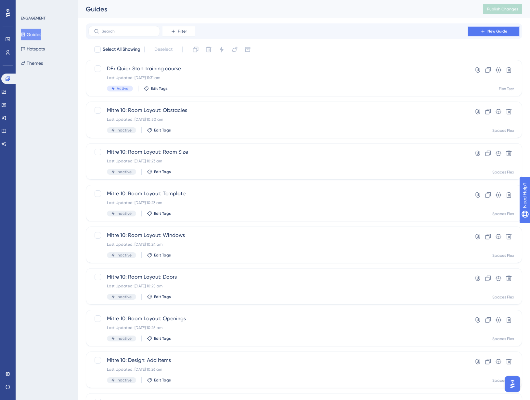
click at [497, 32] on span "New Guide" at bounding box center [498, 31] width 20 height 5
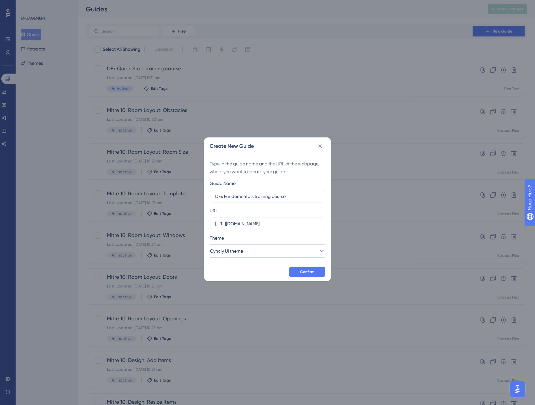
type input "DFx Fundementals training course"
click at [297, 248] on button "Cyncly UI theme" at bounding box center [268, 250] width 116 height 13
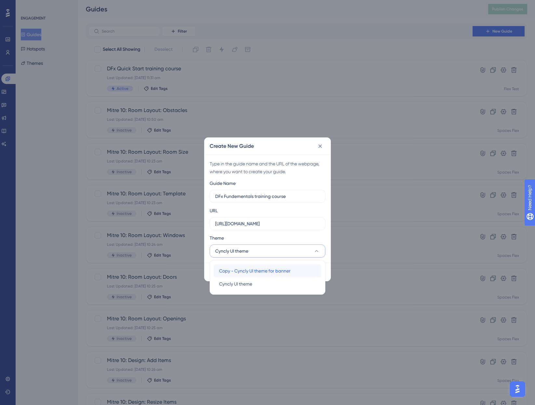
click at [291, 271] on span "Copy - Cyncly UI theme for banner" at bounding box center [255, 271] width 72 height 8
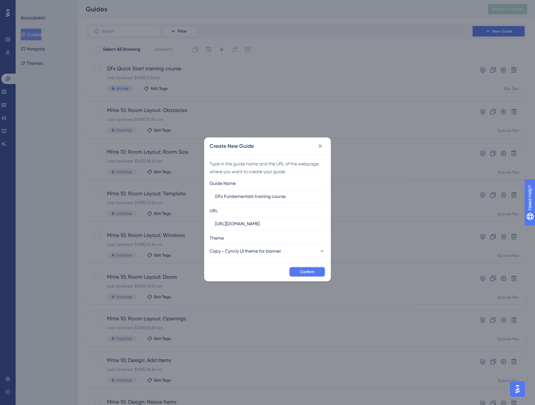
click at [307, 271] on span "Confirm" at bounding box center [307, 271] width 14 height 5
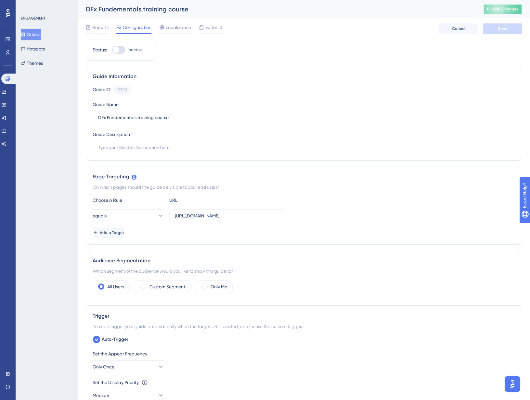
click at [495, 8] on span "Publish Changes" at bounding box center [503, 9] width 31 height 5
click at [122, 50] on div at bounding box center [118, 50] width 13 height 8
click at [112, 50] on input "Inactive" at bounding box center [112, 50] width 0 height 0
checkbox input "true"
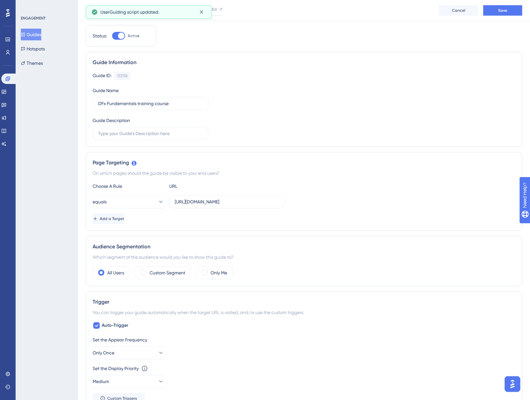
scroll to position [65, 0]
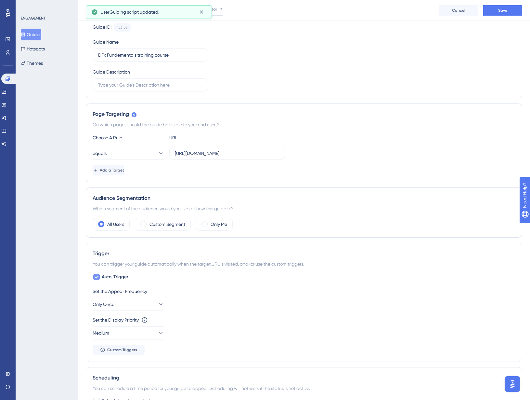
click at [102, 271] on span "Auto-Trigger" at bounding box center [115, 277] width 27 height 8
checkbox input "false"
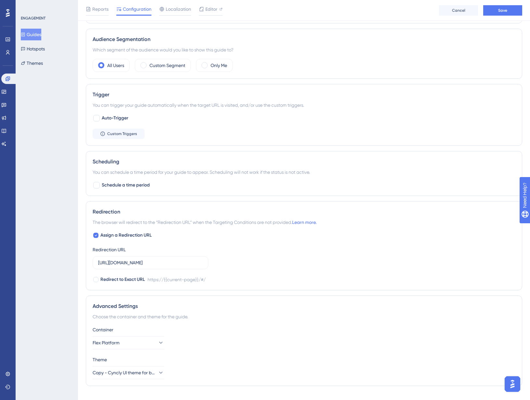
scroll to position [228, 0]
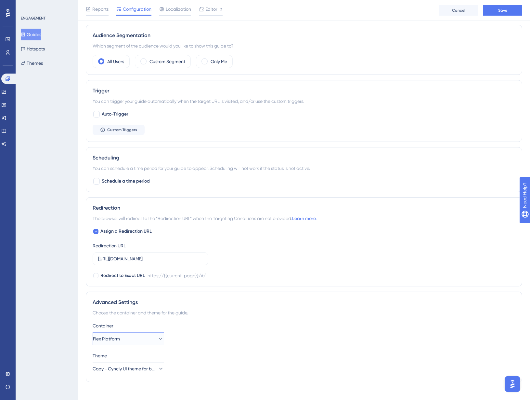
click at [136, 271] on button "Flex Platform" at bounding box center [129, 338] width 72 height 13
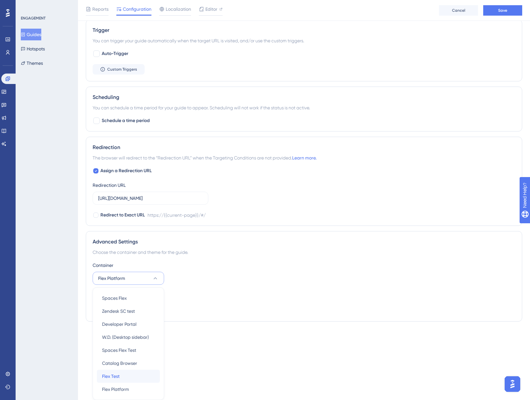
click at [129, 271] on div "Flex Test Flex Test" at bounding box center [128, 375] width 53 height 13
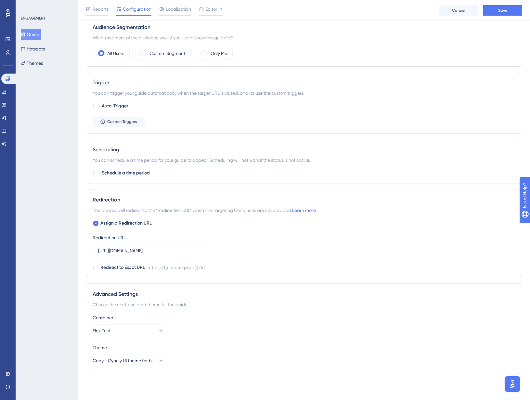
scroll to position [236, 0]
click at [498, 8] on button "Save" at bounding box center [503, 10] width 39 height 10
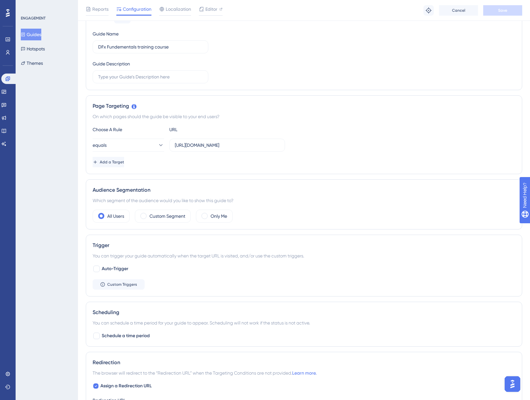
scroll to position [0, 0]
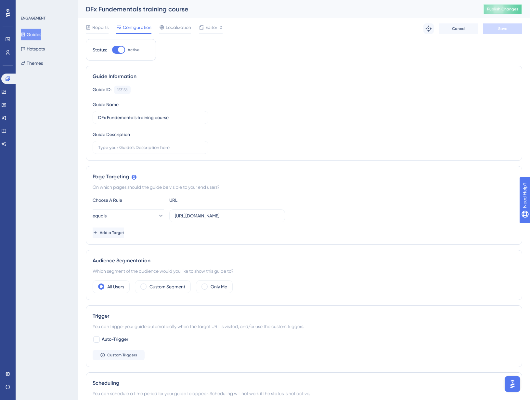
click at [512, 11] on span "Publish Changes" at bounding box center [503, 9] width 31 height 5
click at [250, 90] on div "Guide ID: 153158 Copy" at bounding box center [304, 90] width 423 height 8
click at [39, 36] on button "Guides" at bounding box center [31, 35] width 20 height 12
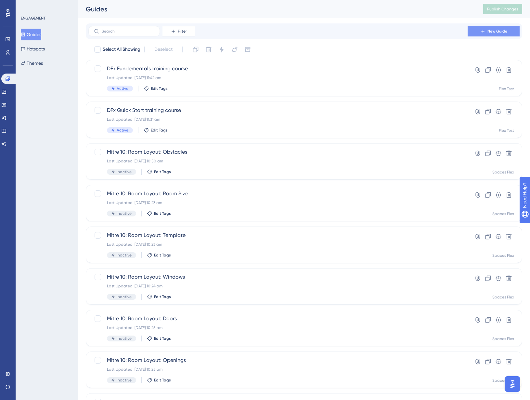
click at [477, 31] on button "New Guide" at bounding box center [494, 31] width 52 height 10
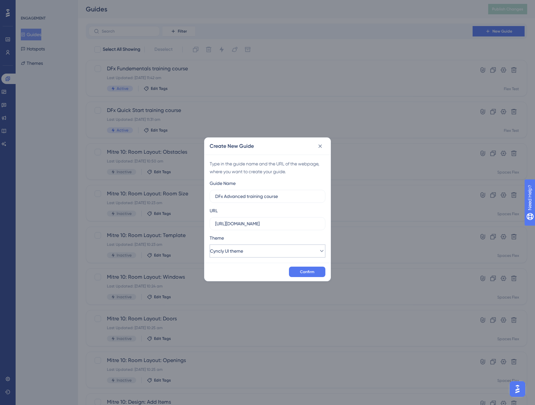
type input "DFx Advanced training course"
click at [239, 251] on span "Cyncly UI theme" at bounding box center [226, 251] width 33 height 8
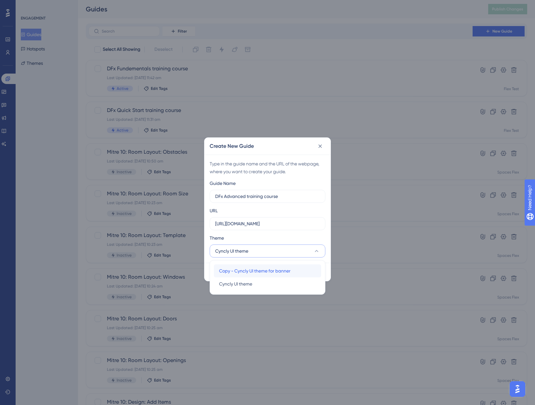
click at [257, 268] on span "Copy - Cyncly UI theme for banner" at bounding box center [255, 271] width 72 height 8
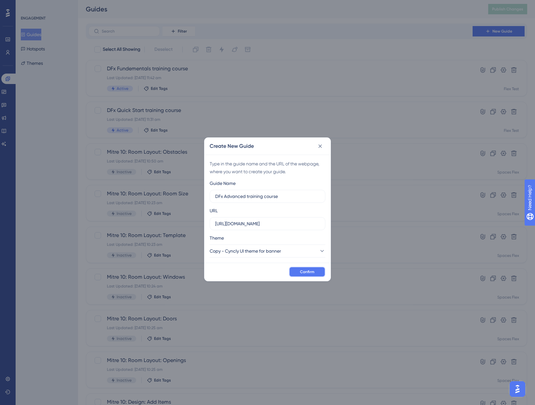
click at [301, 271] on span "Confirm" at bounding box center [307, 271] width 14 height 5
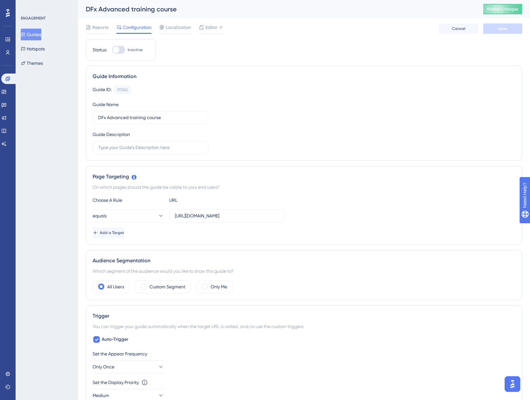
click at [120, 50] on div at bounding box center [118, 50] width 13 height 8
click at [112, 50] on input "Inactive" at bounding box center [112, 50] width 0 height 0
checkbox input "true"
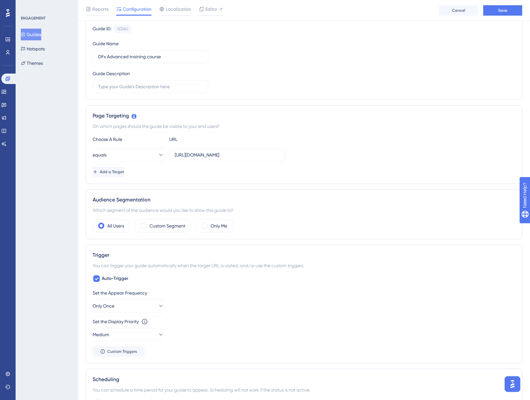
scroll to position [65, 0]
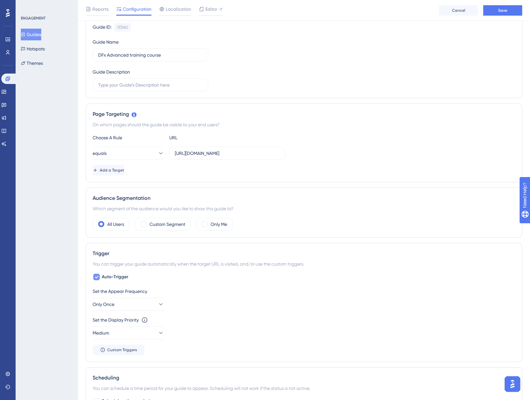
click at [109, 271] on span "Auto-Trigger" at bounding box center [115, 277] width 27 height 8
checkbox input "false"
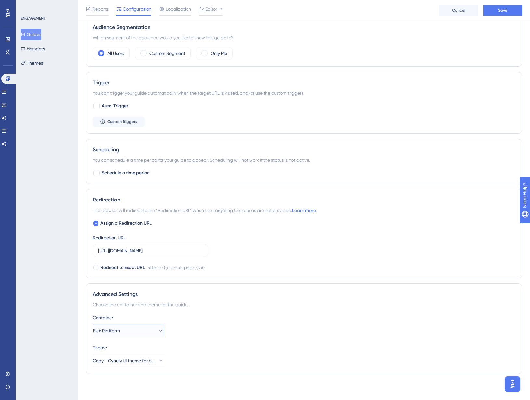
click at [120, 271] on span "Flex Platform" at bounding box center [106, 331] width 27 height 8
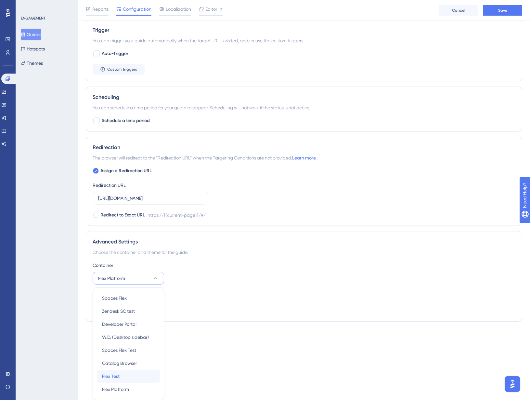
click at [113, 271] on span "Flex Test" at bounding box center [111, 376] width 18 height 8
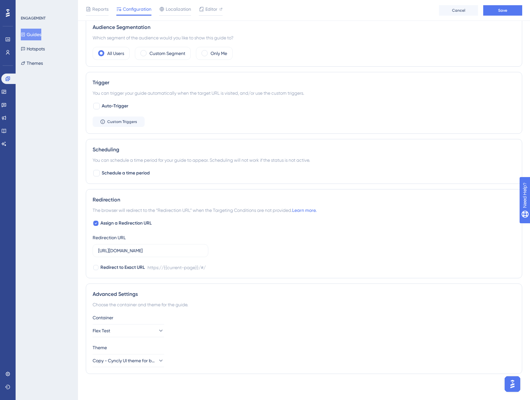
click at [260, 271] on div "Status: Active Guide Information Guide ID: 153160 Copy Guide Name DFx Advanced …" at bounding box center [304, 92] width 437 height 573
click at [493, 7] on button "Save" at bounding box center [503, 10] width 39 height 10
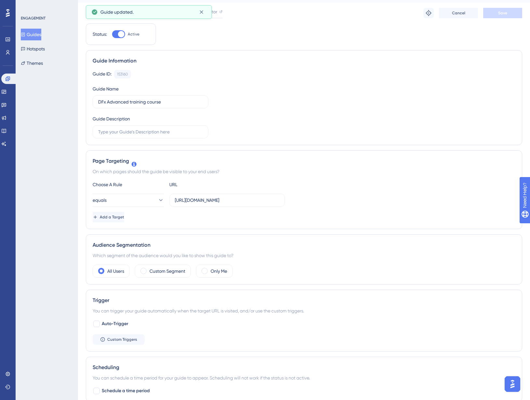
scroll to position [0, 0]
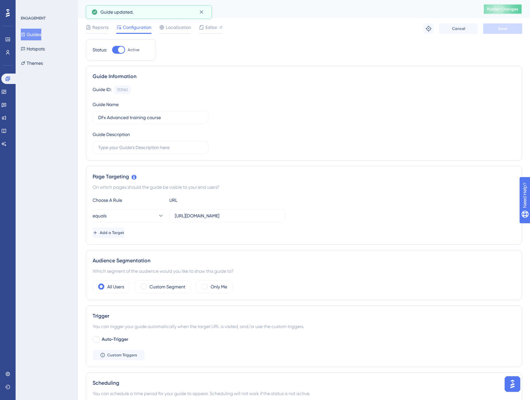
click at [505, 10] on span "Publish Changes" at bounding box center [503, 9] width 31 height 5
click at [7, 94] on link at bounding box center [3, 92] width 5 height 10
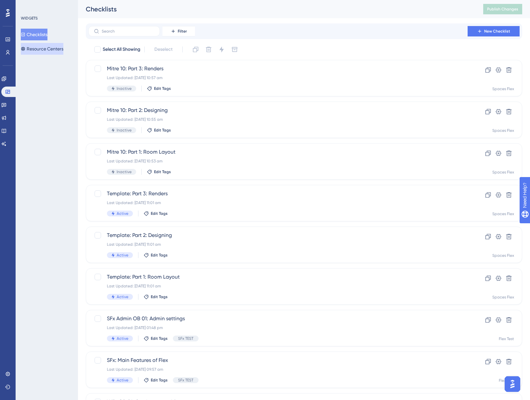
click at [48, 49] on button "Resource Centers" at bounding box center [42, 49] width 43 height 12
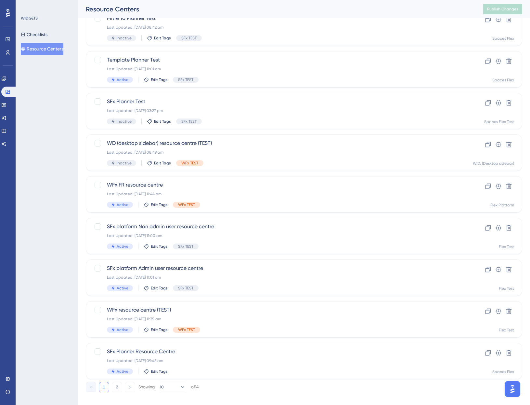
scroll to position [100, 0]
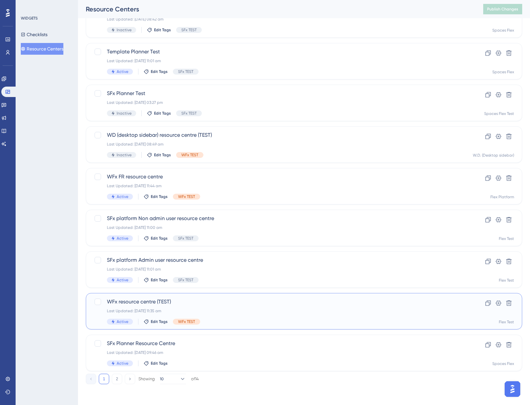
click at [206, 271] on div "Last Updated: 01 Oct 2025 11:35 am" at bounding box center [278, 310] width 342 height 5
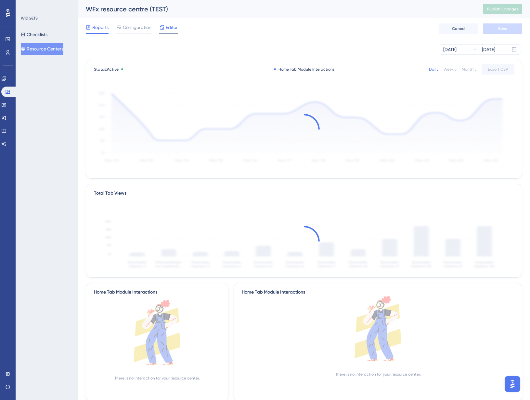
click at [165, 31] on div "Editor" at bounding box center [168, 27] width 19 height 8
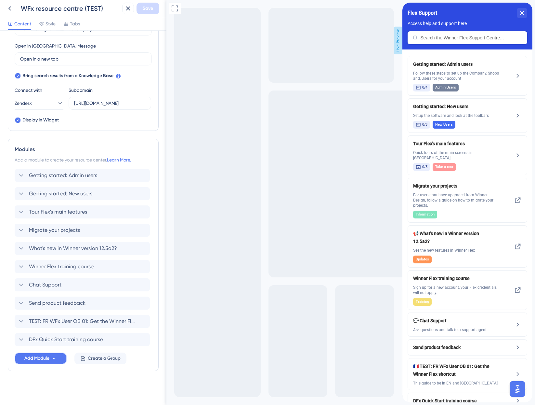
click at [40, 271] on span "Add Module" at bounding box center [36, 358] width 25 height 8
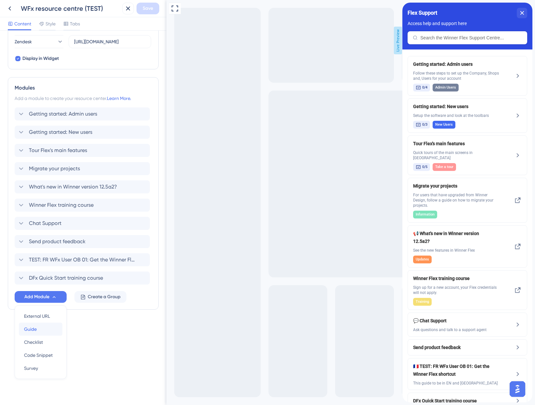
click at [45, 271] on div "Guide Guide" at bounding box center [40, 328] width 33 height 13
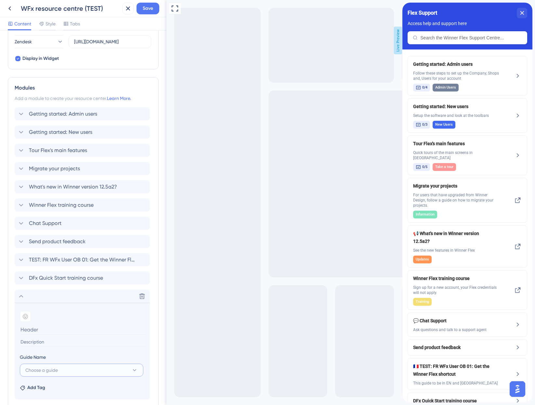
click at [62, 271] on button "Choose a guide" at bounding box center [82, 369] width 124 height 13
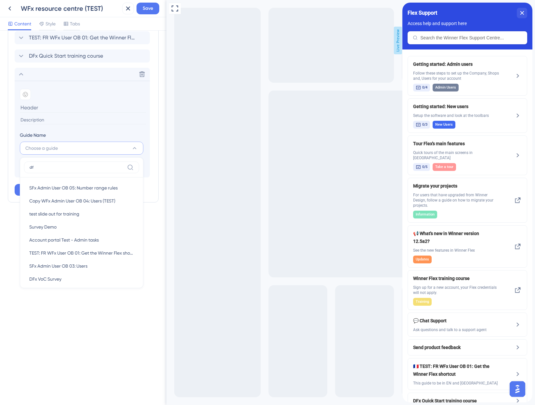
scroll to position [401, 0]
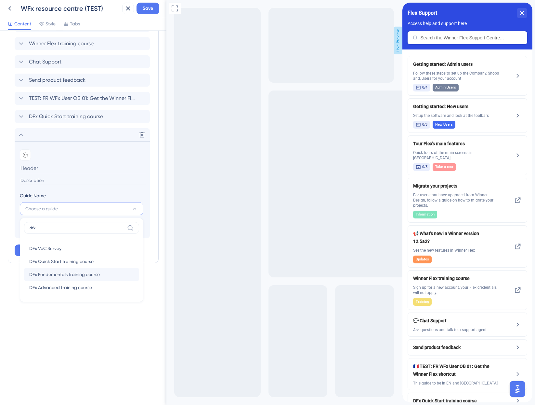
type input "dfx"
click at [85, 271] on span "DFx Fundementals training course" at bounding box center [64, 274] width 71 height 8
type input "DFx Fundementals training course"
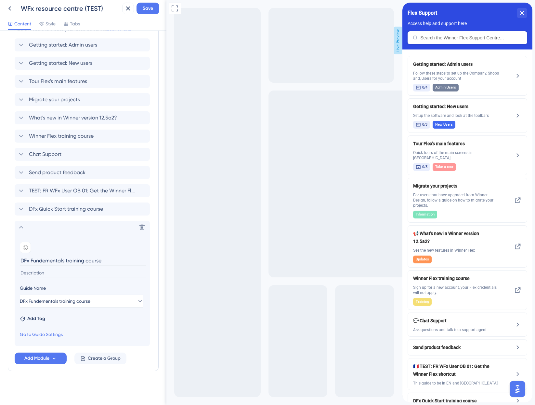
scroll to position [309, 0]
click at [43, 271] on span "Add Module" at bounding box center [36, 358] width 25 height 8
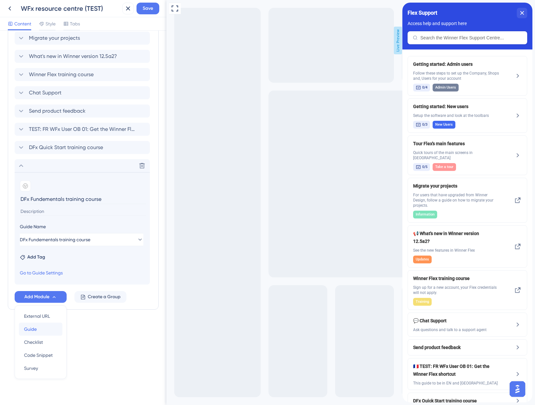
click at [45, 271] on div "Guide Guide" at bounding box center [40, 328] width 33 height 13
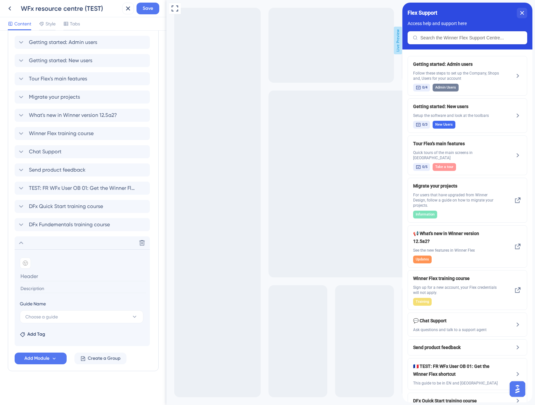
scroll to position [311, 0]
click at [47, 271] on span "Choose a guide" at bounding box center [41, 317] width 33 height 8
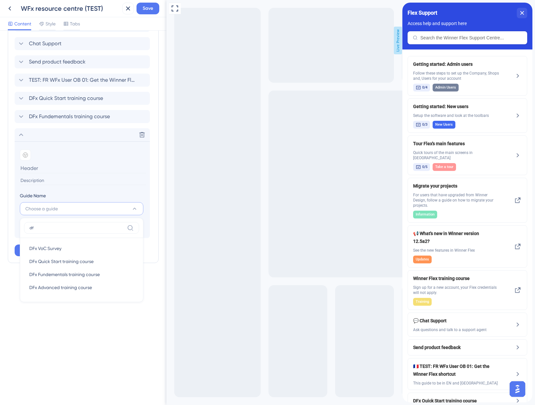
scroll to position [419, 0]
type input "df"
click at [54, 271] on span "DFx Advanced training course" at bounding box center [60, 287] width 63 height 8
type input "DFx Advanced training course"
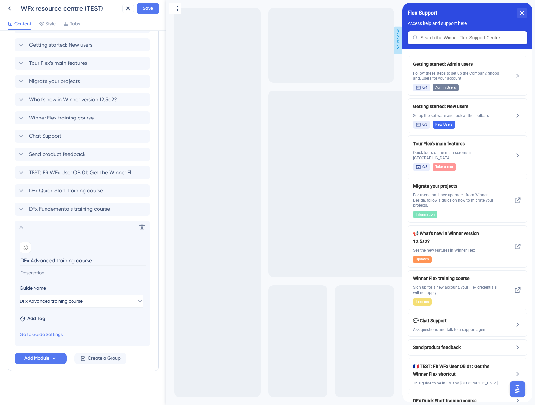
click at [75, 271] on div "Resource Center Header Title Flex Support 16 Flex Support Subtitle Access help …" at bounding box center [83, 54] width 151 height 685
click at [145, 9] on span "Save" at bounding box center [148, 9] width 10 height 8
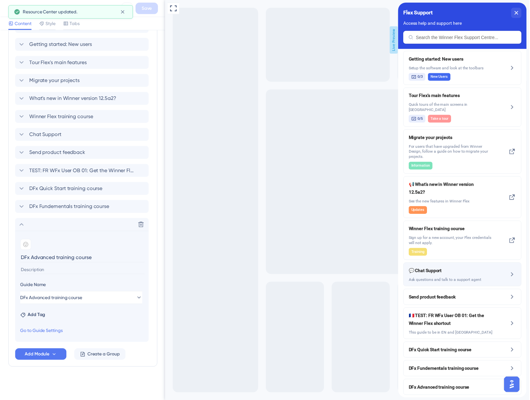
scroll to position [49, 0]
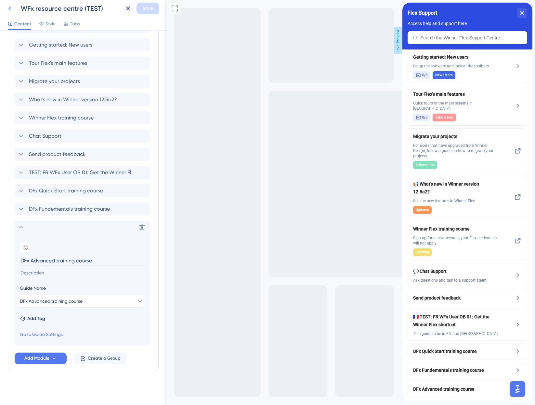
click at [11, 9] on icon at bounding box center [10, 9] width 8 height 8
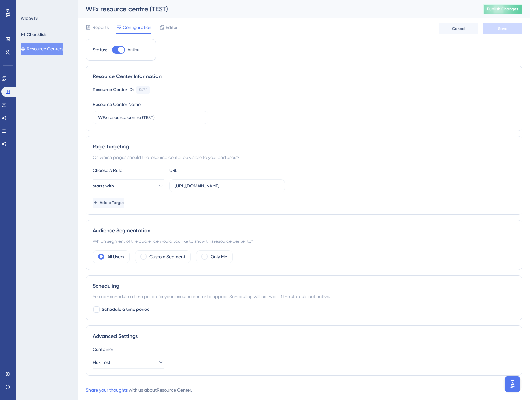
click at [513, 11] on span "Publish Changes" at bounding box center [503, 9] width 31 height 5
click at [509, 271] on button "Open AI Assistant Launcher" at bounding box center [513, 384] width 16 height 16
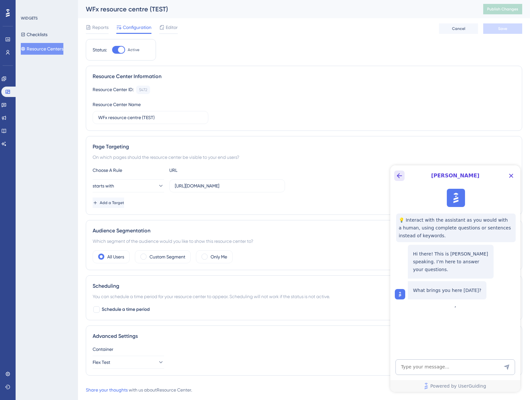
click at [404, 177] on button "Back Button" at bounding box center [399, 175] width 10 height 10
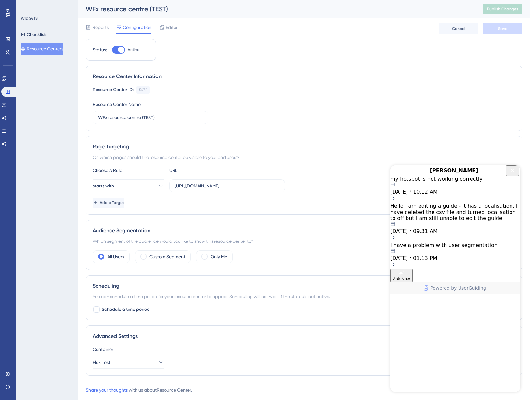
click at [470, 195] on div "10.01.2025 10.12 AM" at bounding box center [456, 188] width 130 height 13
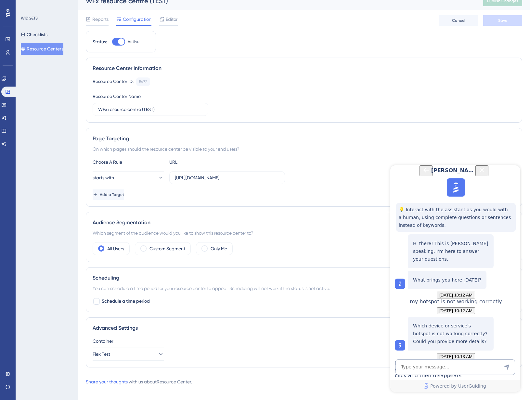
scroll to position [15, 0]
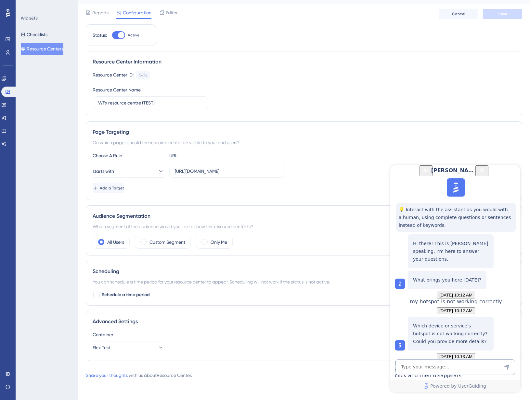
click at [422, 174] on icon "Back Button" at bounding box center [426, 170] width 8 height 8
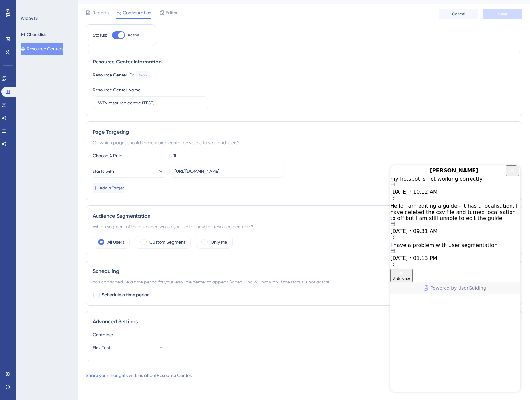
click at [514, 174] on icon "Close Button" at bounding box center [513, 170] width 8 height 8
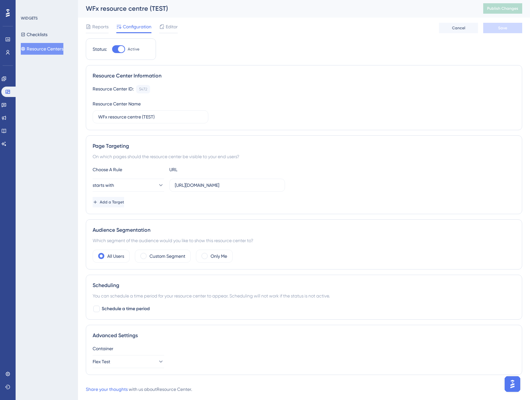
scroll to position [0, 0]
click at [48, 47] on button "Resource Centers" at bounding box center [42, 49] width 43 height 12
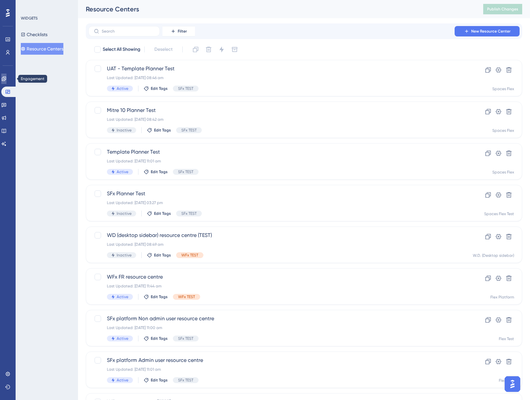
click at [7, 79] on link at bounding box center [3, 79] width 5 height 10
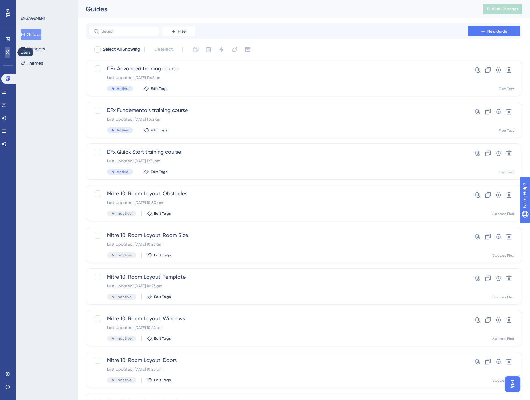
click at [10, 50] on link at bounding box center [7, 52] width 5 height 10
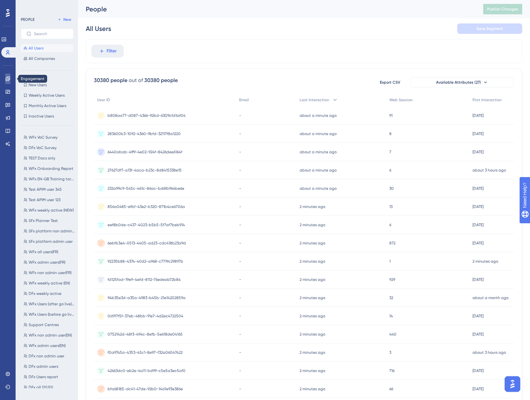
click at [8, 81] on link at bounding box center [7, 79] width 5 height 10
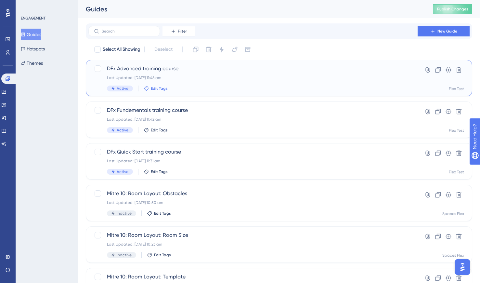
click at [164, 88] on span "Edit Tags" at bounding box center [159, 88] width 17 height 5
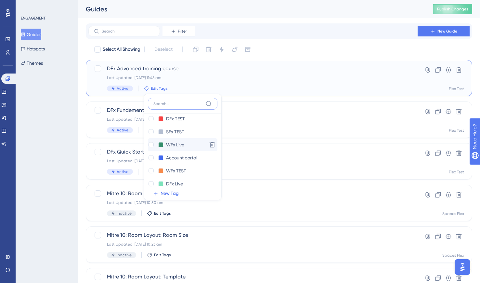
scroll to position [33, 0]
click at [150, 156] on div at bounding box center [151, 156] width 5 height 5
checkbox input "true"
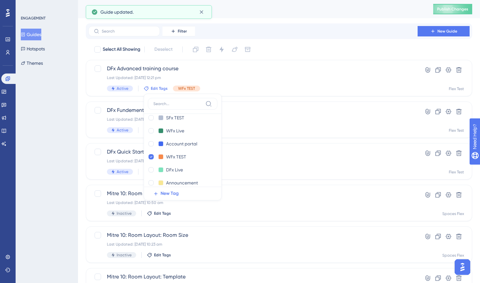
click at [256, 98] on div "Select All Showing Deselect DFx Advanced training course Last Updated: 01 Oct 2…" at bounding box center [279, 257] width 387 height 427
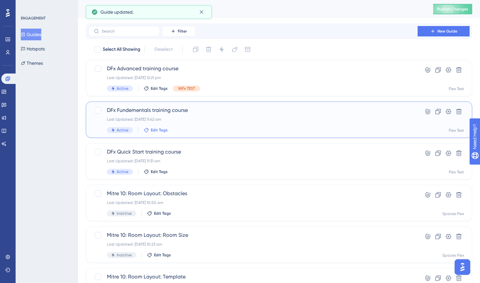
click at [161, 128] on span "Edit Tags" at bounding box center [159, 129] width 17 height 5
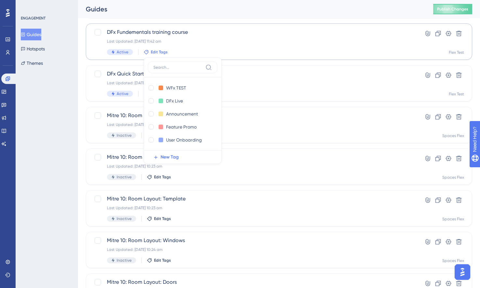
scroll to position [80, 0]
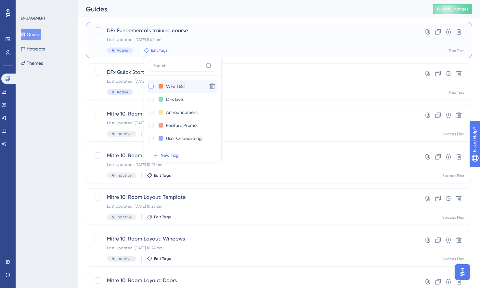
click at [150, 87] on div at bounding box center [151, 86] width 5 height 5
checkbox input "true"
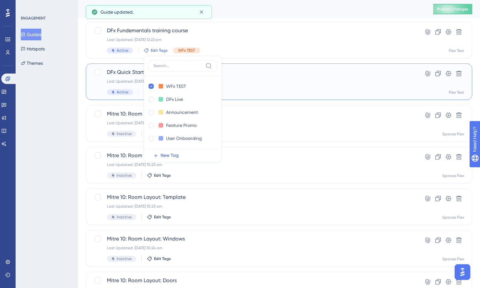
click at [240, 76] on div "DFx Quick Start training course Last Updated: 01 Oct 2025 11:31 am Active Edit …" at bounding box center [253, 81] width 292 height 27
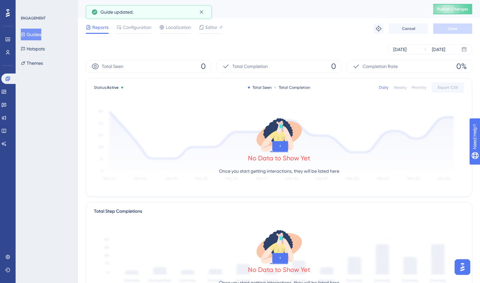
click at [39, 33] on button "Guides" at bounding box center [31, 35] width 20 height 12
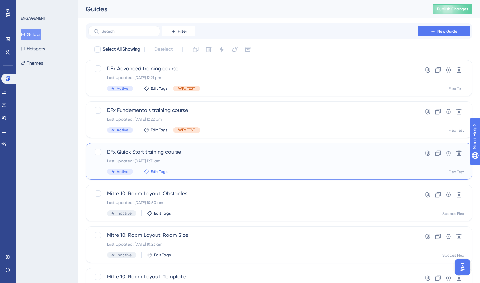
click at [155, 171] on span "Edit Tags" at bounding box center [159, 171] width 17 height 5
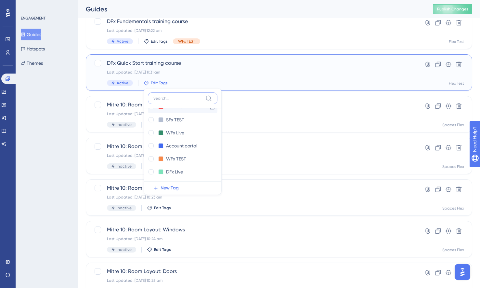
scroll to position [65, 0]
click at [152, 118] on div at bounding box center [151, 118] width 5 height 5
checkbox input "true"
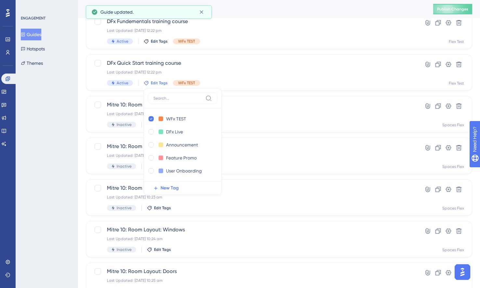
click at [74, 90] on div "ENGAGEMENT Guides Hotspots Themes" at bounding box center [47, 144] width 62 height 288
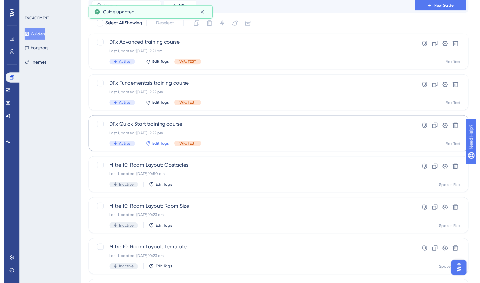
scroll to position [0, 0]
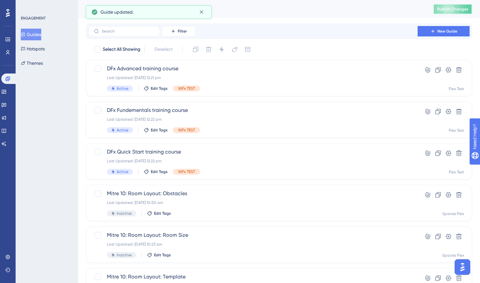
click at [457, 10] on span "Publish Changes" at bounding box center [452, 9] width 31 height 5
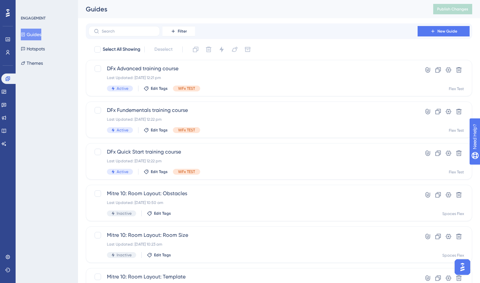
scroll to position [480, 0]
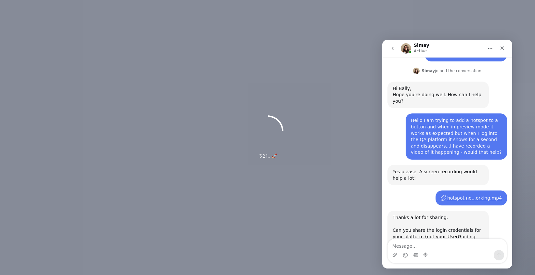
scroll to position [81, 0]
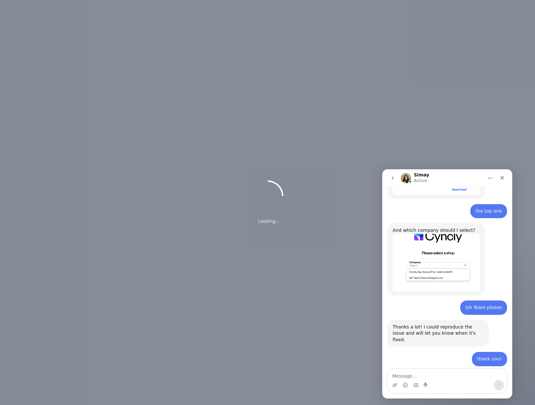
scroll to position [480, 0]
